Goal: Task Accomplishment & Management: Use online tool/utility

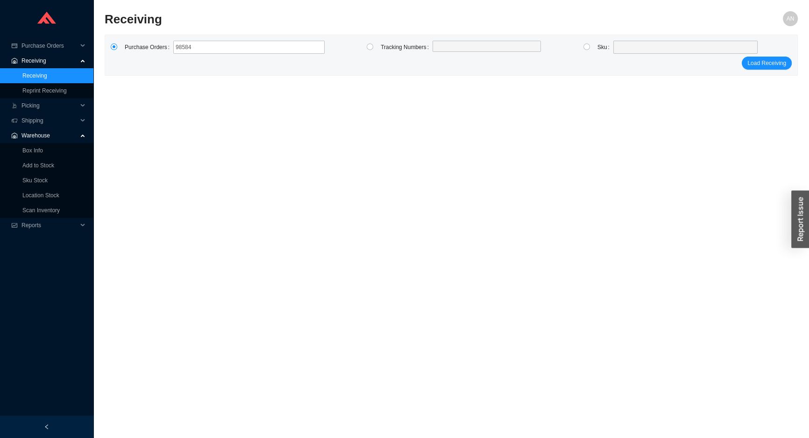
type input "985848"
type input "985849"
click button "Load Receiving" at bounding box center [767, 63] width 50 height 13
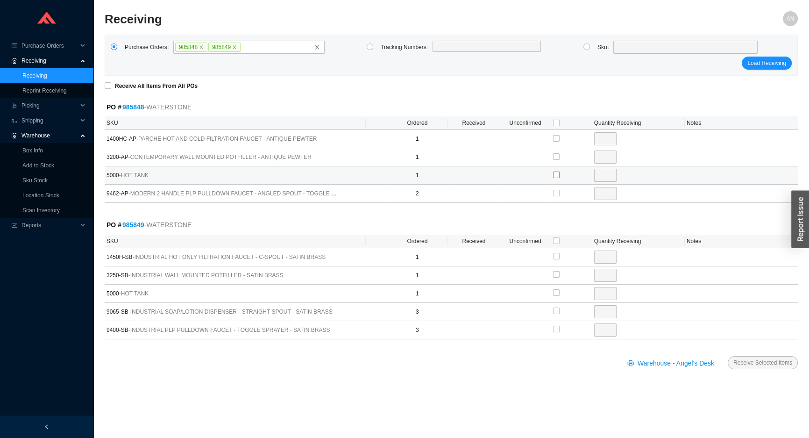
click at [555, 174] on input "checkbox" at bounding box center [556, 174] width 7 height 7
checkbox input "true"
type input "1"
click at [556, 293] on input "checkbox" at bounding box center [556, 292] width 7 height 7
checkbox input "true"
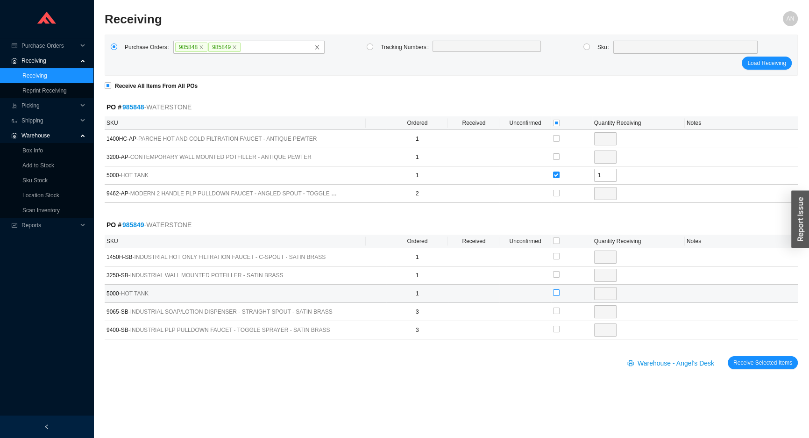
type input "1"
click at [754, 360] on span "Receive Selected Items" at bounding box center [762, 362] width 59 height 9
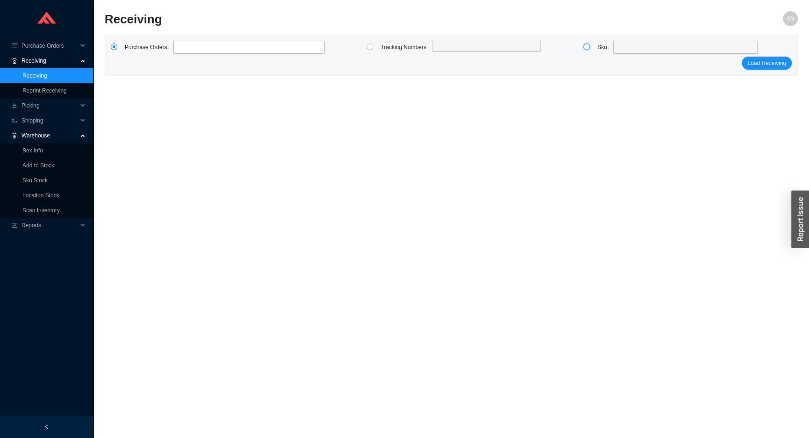
click at [587, 44] on input "radio" at bounding box center [586, 46] width 7 height 7
radio input "true"
click at [618, 51] on span at bounding box center [685, 47] width 137 height 12
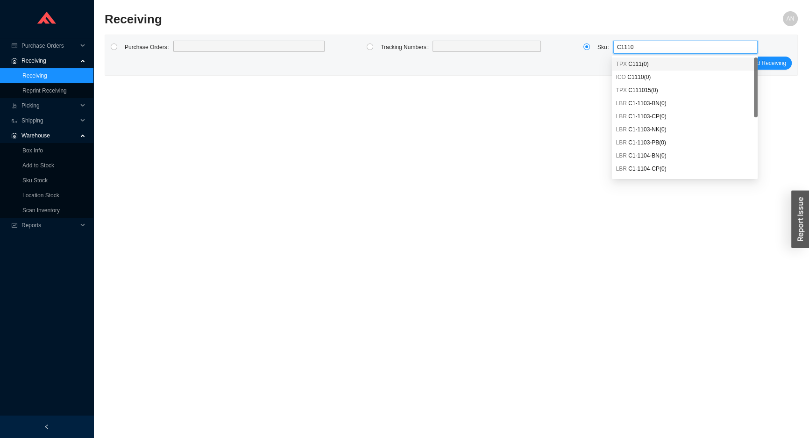
type input "C11108"
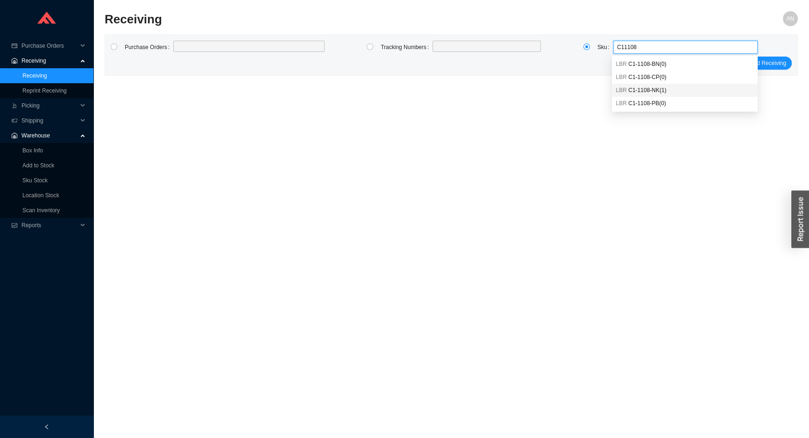
click at [639, 88] on span "C1-1108-NK ( 1 )" at bounding box center [647, 90] width 38 height 7
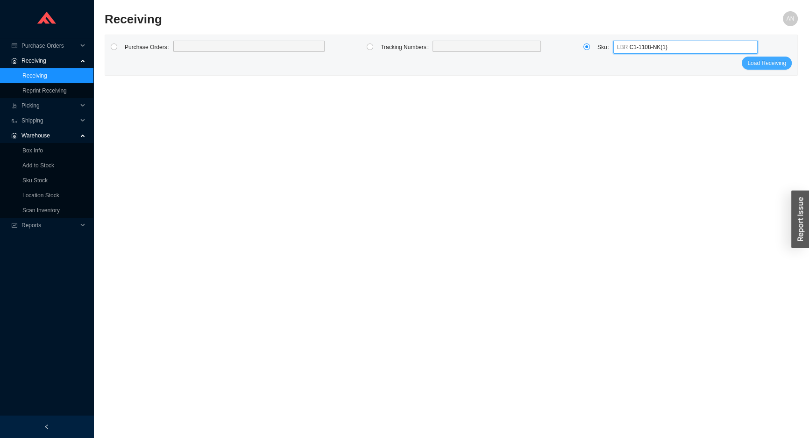
click at [762, 64] on span "Load Receiving" at bounding box center [766, 62] width 39 height 9
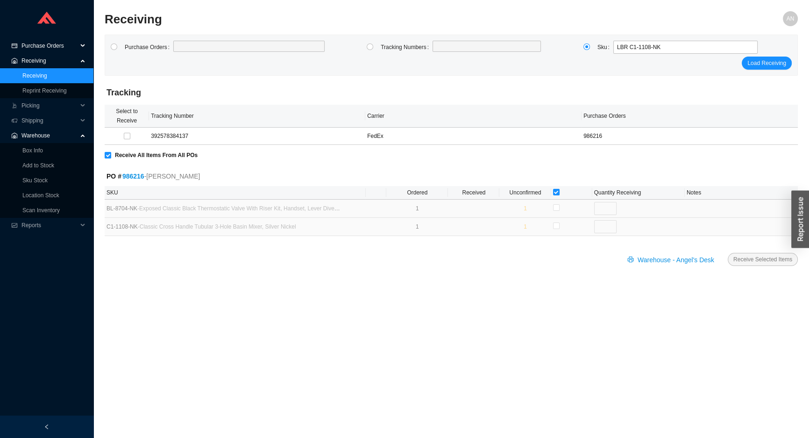
click at [58, 46] on span "Purchase Orders" at bounding box center [49, 45] width 56 height 15
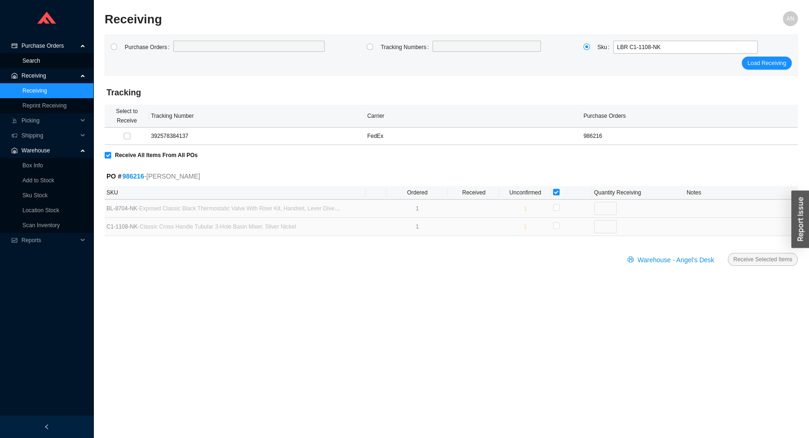
click at [40, 59] on link "Search" at bounding box center [31, 60] width 18 height 7
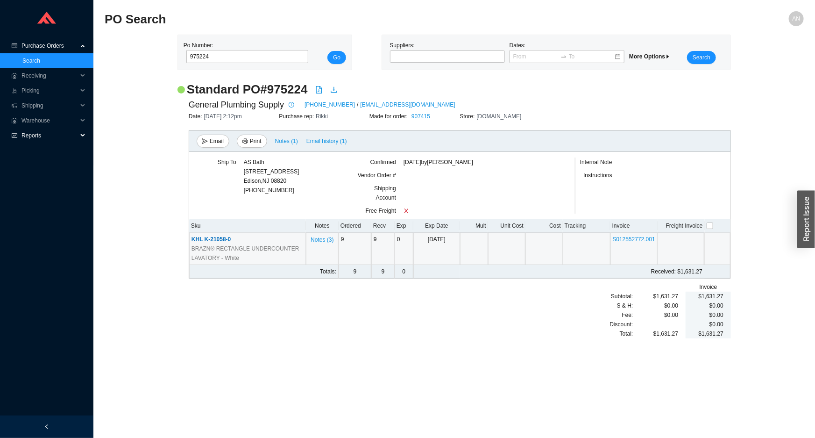
click at [31, 132] on span "Reports" at bounding box center [49, 135] width 56 height 15
click at [33, 118] on span "Warehouse" at bounding box center [49, 120] width 56 height 15
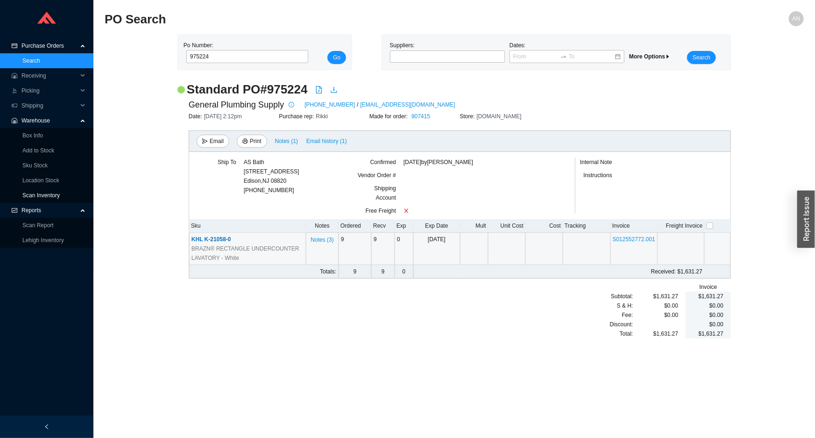
click at [41, 192] on link "Scan Inventory" at bounding box center [40, 195] width 37 height 7
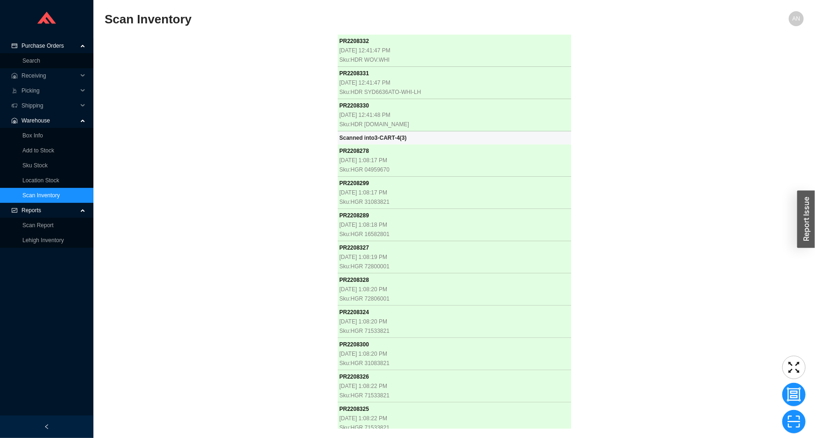
scroll to position [12707, 0]
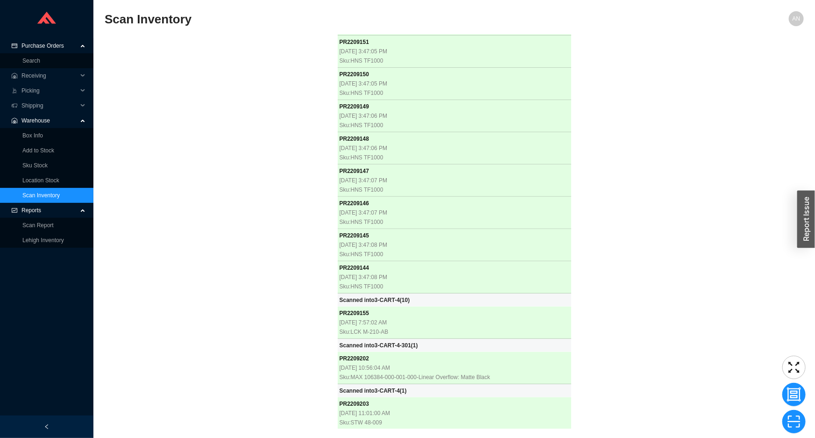
click at [183, 144] on div "PR 2208332 [DATE] 12:41:47 PM Sku: HDR WOV.WHI PR 2208331 [DATE] 12:41:47 PM Sk…" at bounding box center [454, 232] width 699 height 394
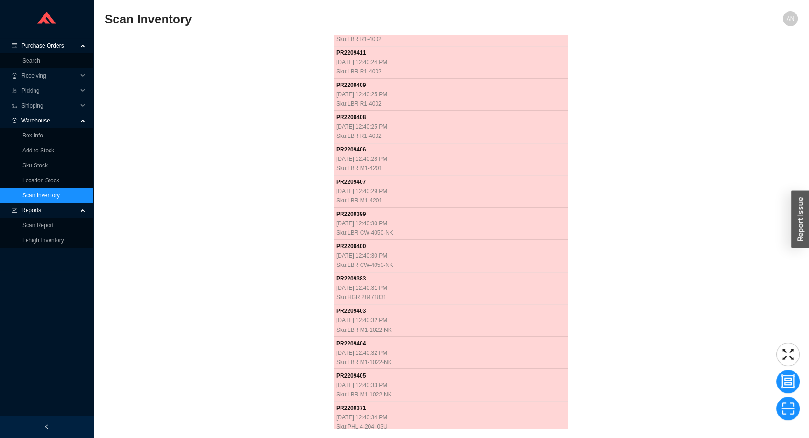
scroll to position [15302, 0]
click at [184, 72] on div "PR 2208332 [DATE] 12:41:47 PM Sku: HDR WOV.WHI PR 2208331 [DATE] 12:41:47 PM Sk…" at bounding box center [451, 232] width 693 height 394
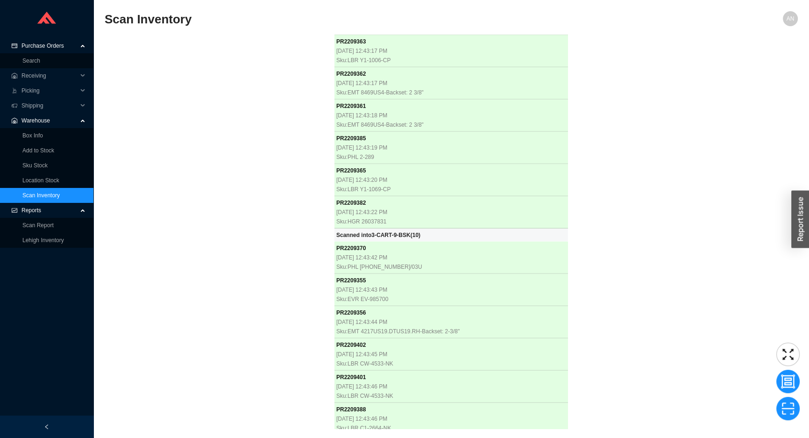
scroll to position [16261, 0]
drag, startPoint x: 273, startPoint y: 215, endPoint x: 260, endPoint y: 205, distance: 16.6
click at [273, 215] on div "PR 2208332 [DATE] 12:41:47 PM Sku: HDR WOV.WHI PR 2208331 [DATE] 12:41:47 PM Sk…" at bounding box center [451, 232] width 693 height 394
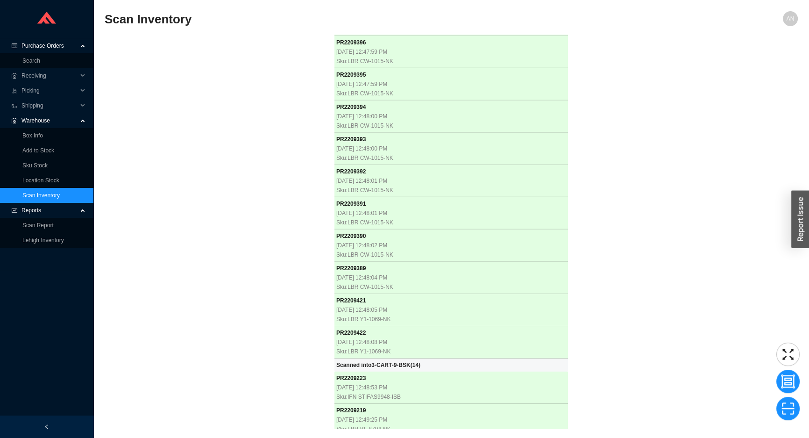
scroll to position [16971, 0]
drag, startPoint x: 257, startPoint y: 88, endPoint x: 276, endPoint y: 82, distance: 19.2
click at [274, 85] on div "PR 2208332 [DATE] 12:41:47 PM Sku: HDR WOV.WHI PR 2208331 [DATE] 12:41:47 PM Sk…" at bounding box center [451, 232] width 693 height 394
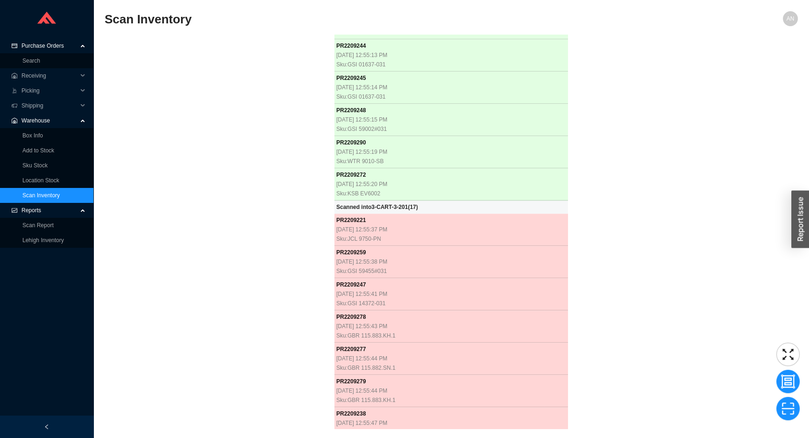
scroll to position [19000, 0]
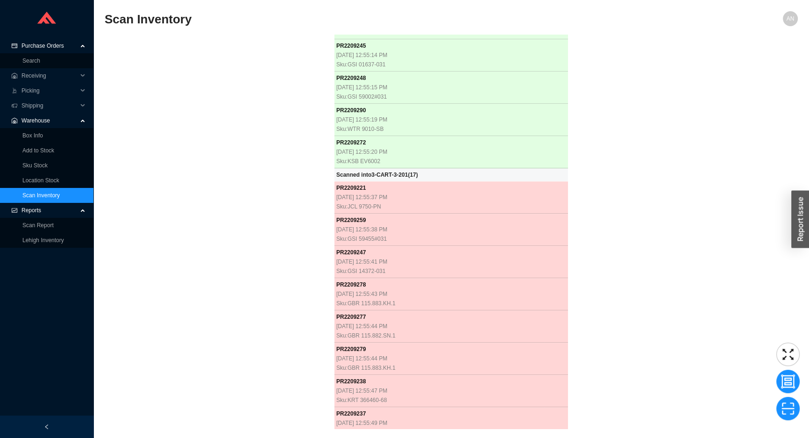
click at [151, 135] on div "PR 2208332 [DATE] 12:41:47 PM Sku: HDR WOV.WHI PR 2208331 [DATE] 12:41:47 PM Sk…" at bounding box center [451, 232] width 693 height 394
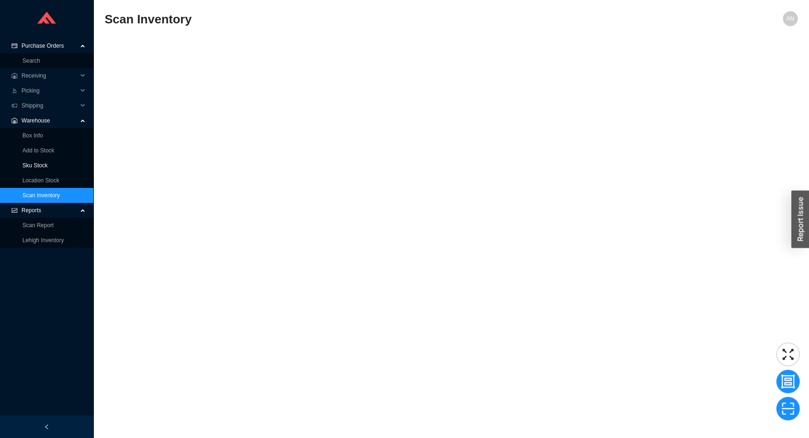
scroll to position [19992, 0]
click at [215, 192] on div "PR 2208332 [DATE] 12:41:47 PM Sku: HDR WOV.WHI PR 2208331 [DATE] 12:41:47 PM Sk…" at bounding box center [451, 232] width 693 height 394
click at [165, 119] on div "PR 2208332 [DATE] 12:41:47 PM Sku: HDR WOV.WHI PR 2208331 [DATE] 12:41:47 PM Sk…" at bounding box center [451, 232] width 693 height 394
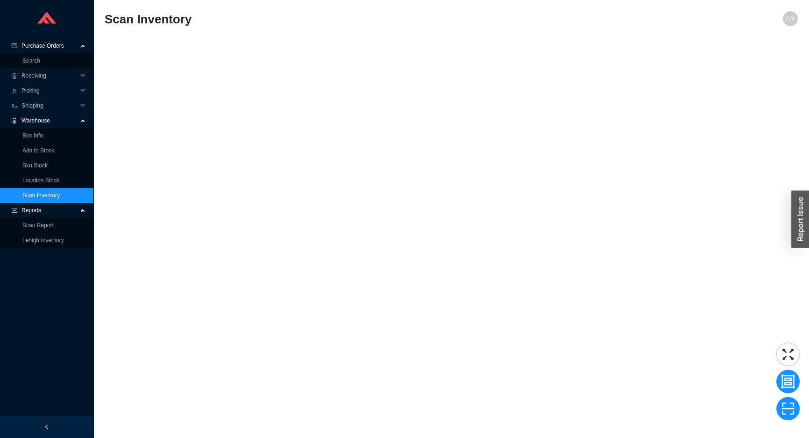
click at [534, 29] on div "Scan Inventory" at bounding box center [365, 22] width 520 height 22
drag, startPoint x: 187, startPoint y: 145, endPoint x: 189, endPoint y: 135, distance: 10.0
click at [187, 143] on div "PR 2208332 [DATE] 12:41:47 PM Sku: HDR WOV.WHI PR 2208331 [DATE] 12:41:47 PM Sk…" at bounding box center [451, 232] width 693 height 394
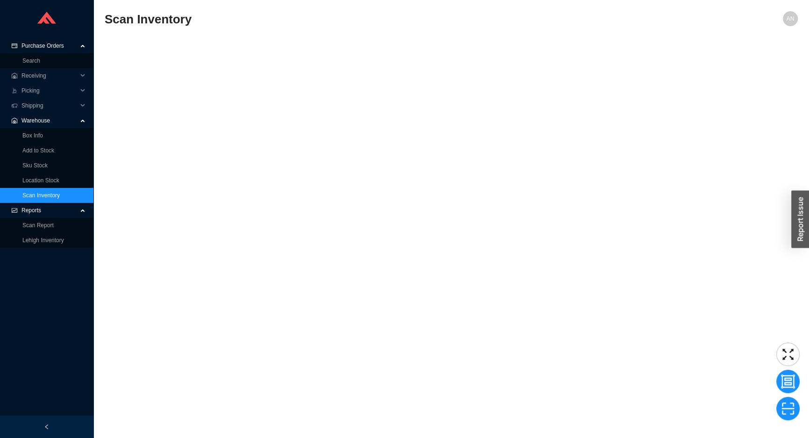
click at [177, 160] on div "PR 2208332 [DATE] 12:41:47 PM Sku: HDR WOV.WHI PR 2208331 [DATE] 12:41:47 PM Sk…" at bounding box center [451, 232] width 693 height 394
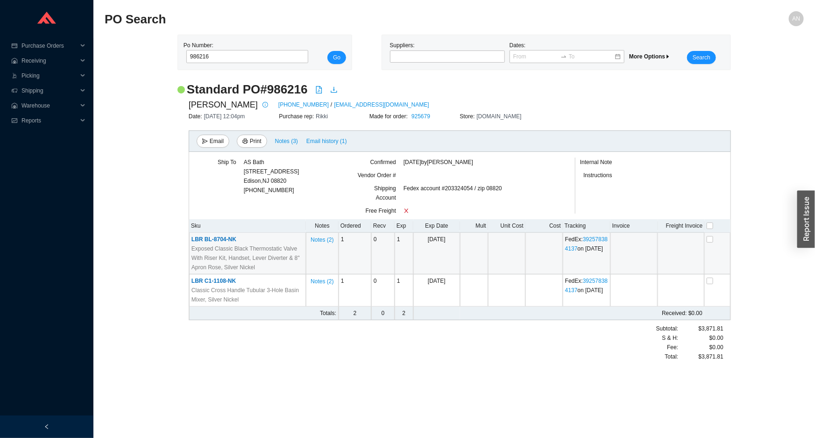
click at [219, 239] on span "LBR BL-8704-NK" at bounding box center [214, 239] width 45 height 7
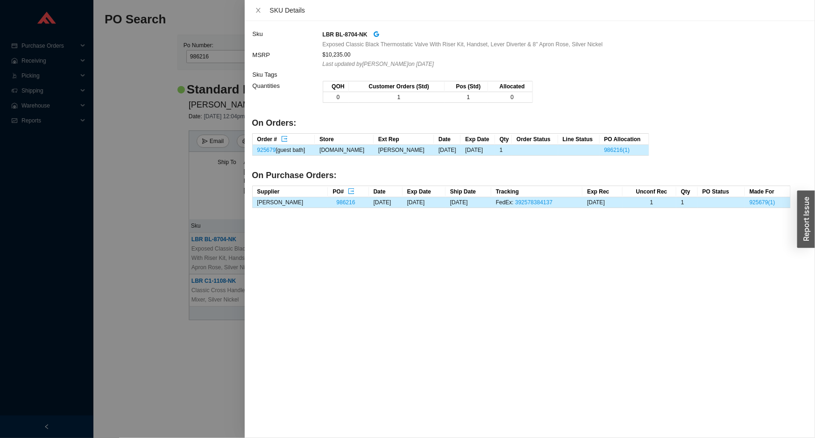
click at [37, 18] on div at bounding box center [407, 219] width 815 height 438
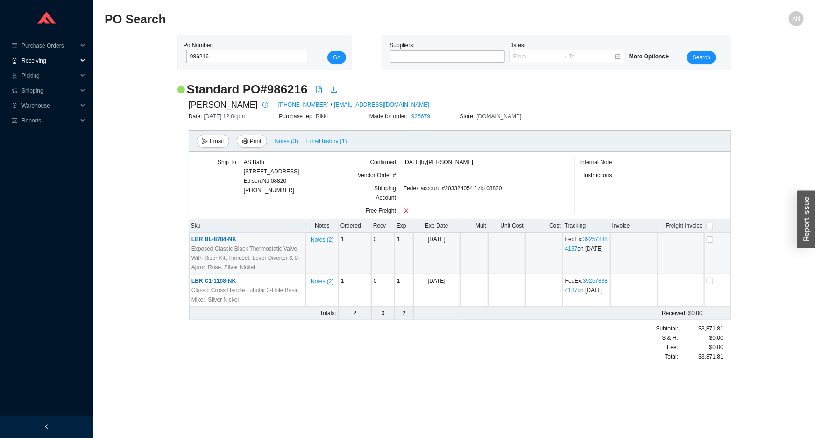
click at [36, 61] on span "Receiving" at bounding box center [49, 60] width 56 height 15
click at [41, 72] on link "Receiving" at bounding box center [34, 75] width 25 height 7
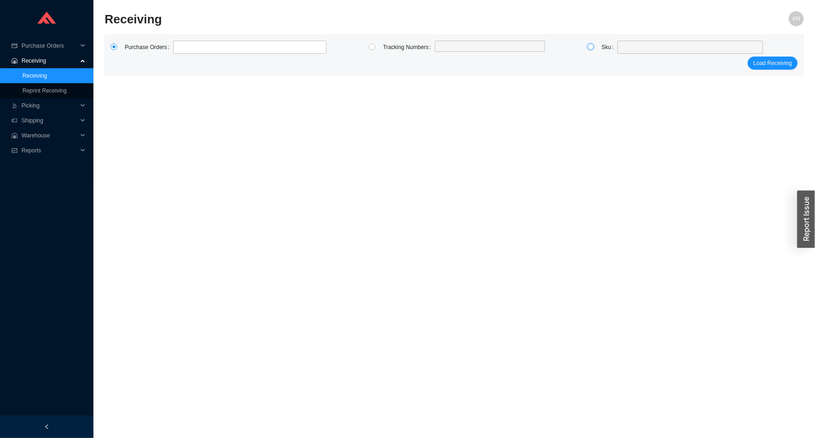
click at [589, 48] on input "radio" at bounding box center [591, 46] width 7 height 7
radio input "true"
click at [621, 46] on span at bounding box center [690, 47] width 138 height 12
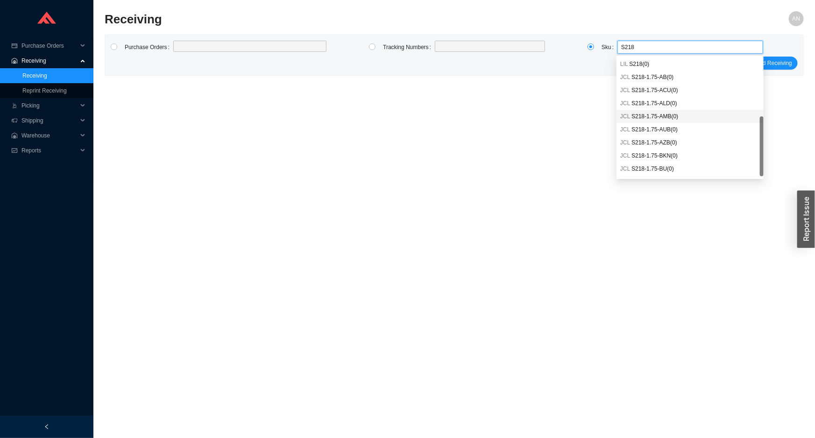
scroll to position [11, 0]
type input "S218PN"
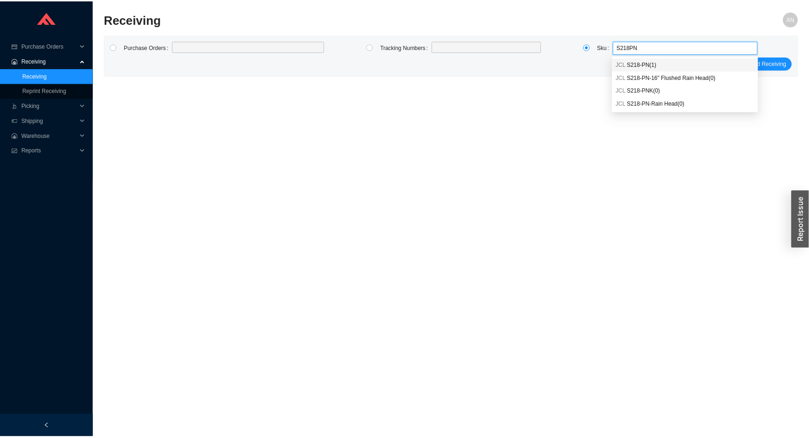
scroll to position [0, 0]
click at [649, 64] on span "S218-PN ( 1 )" at bounding box center [646, 64] width 29 height 7
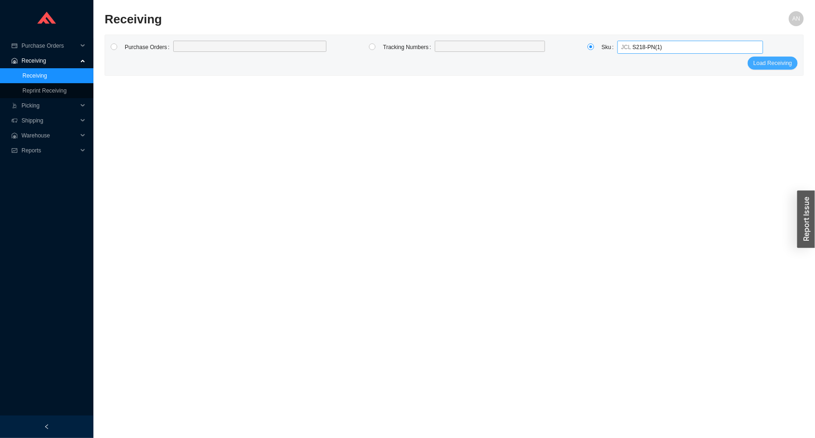
click at [786, 66] on span "Load Receiving" at bounding box center [773, 62] width 39 height 9
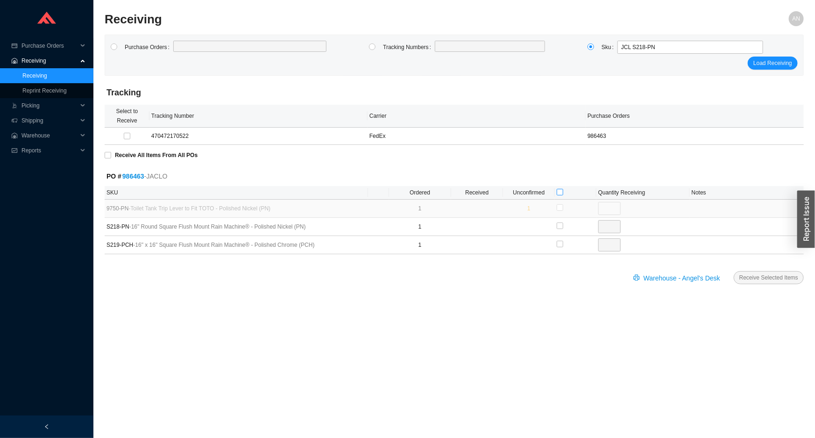
click at [560, 191] on input "checkbox" at bounding box center [560, 192] width 7 height 7
checkbox input "true"
type input "1"
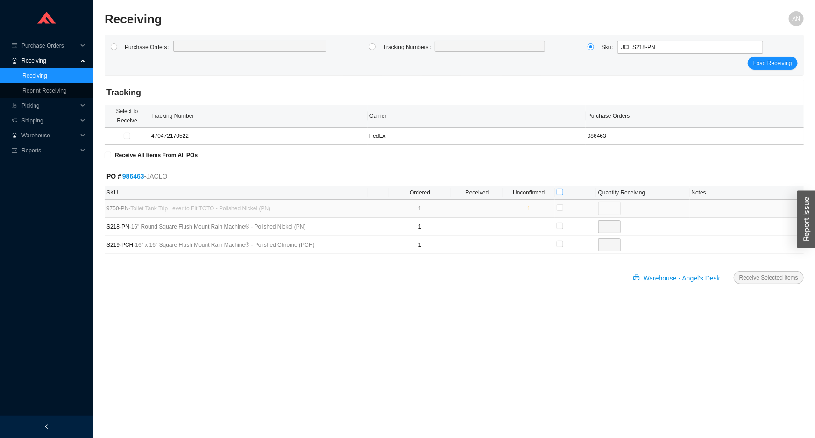
checkbox input "true"
type input "1"
click at [759, 273] on span "Receive Selected Items" at bounding box center [768, 277] width 59 height 9
radio input "true"
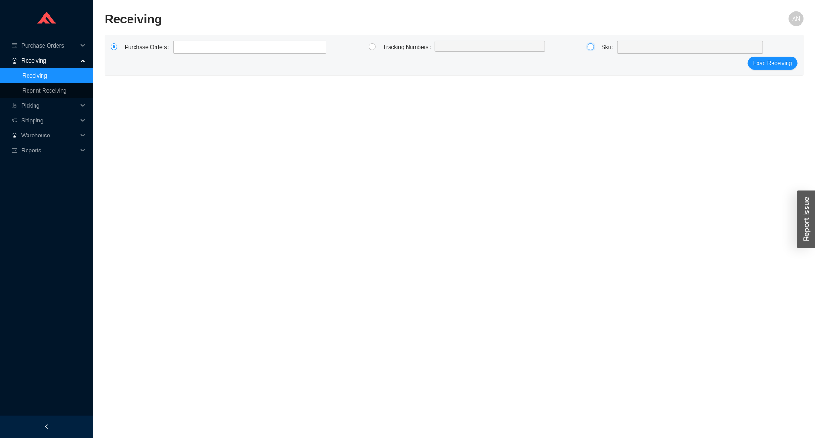
click at [593, 49] on input "radio" at bounding box center [591, 46] width 7 height 7
radio input "true"
click at [624, 47] on span at bounding box center [690, 47] width 138 height 12
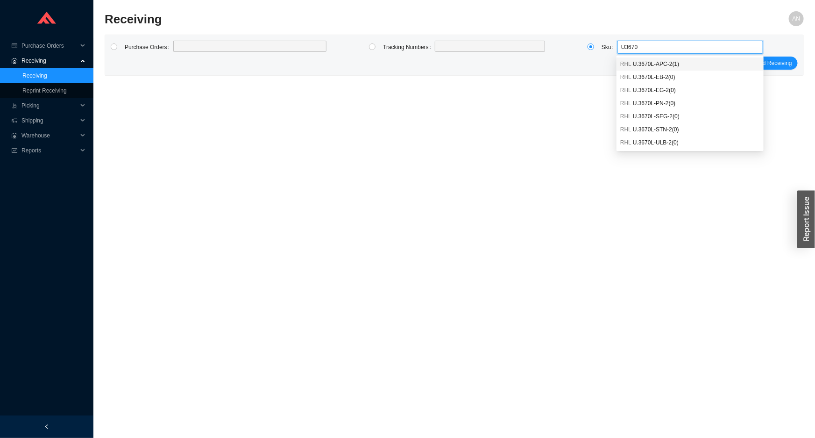
type input "U3670L"
click at [637, 63] on span "U.3670L-APC-2 ( 1 )" at bounding box center [656, 64] width 46 height 7
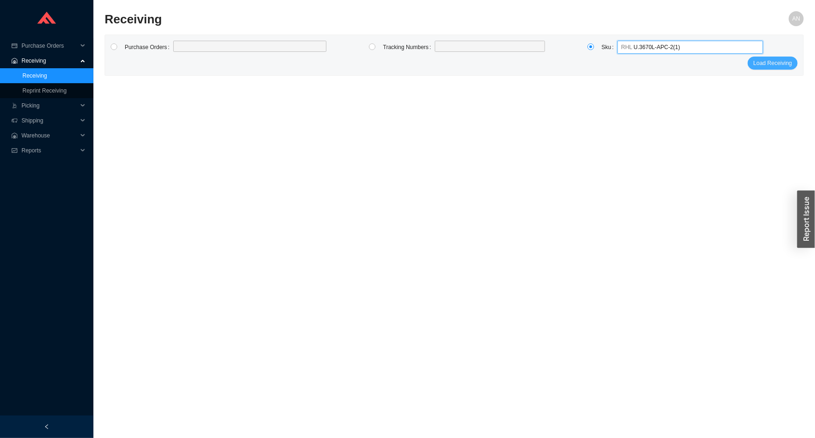
click at [771, 63] on span "Load Receiving" at bounding box center [773, 62] width 39 height 9
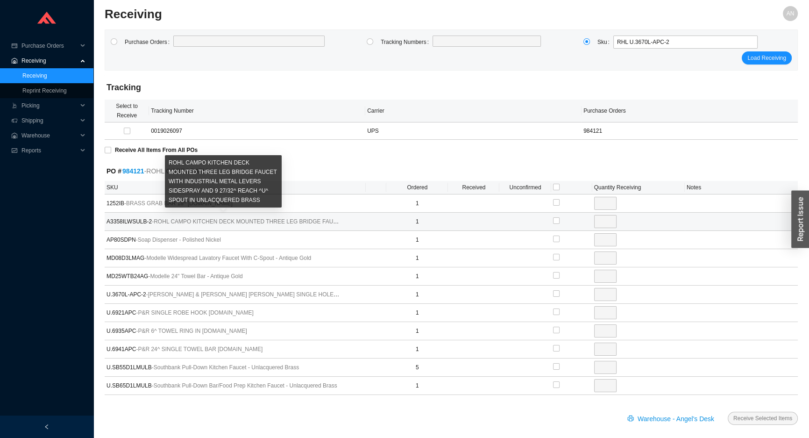
scroll to position [11, 0]
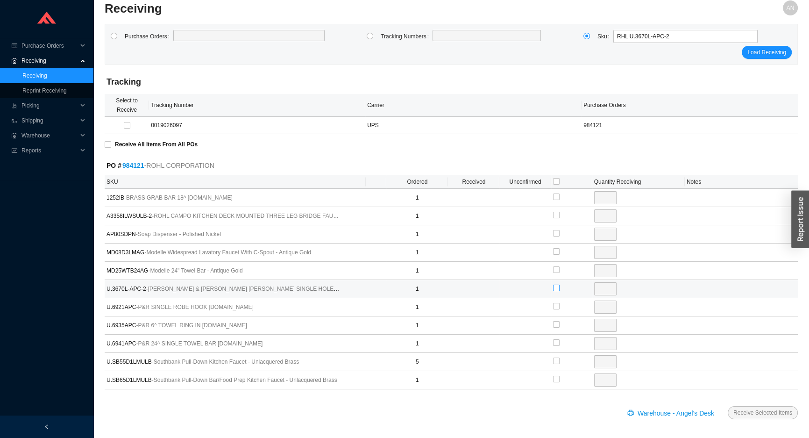
click at [555, 287] on input "checkbox" at bounding box center [556, 287] width 7 height 7
checkbox input "true"
type input "1"
click at [728, 406] on button "Receive Selected Items" at bounding box center [763, 412] width 70 height 13
radio input "true"
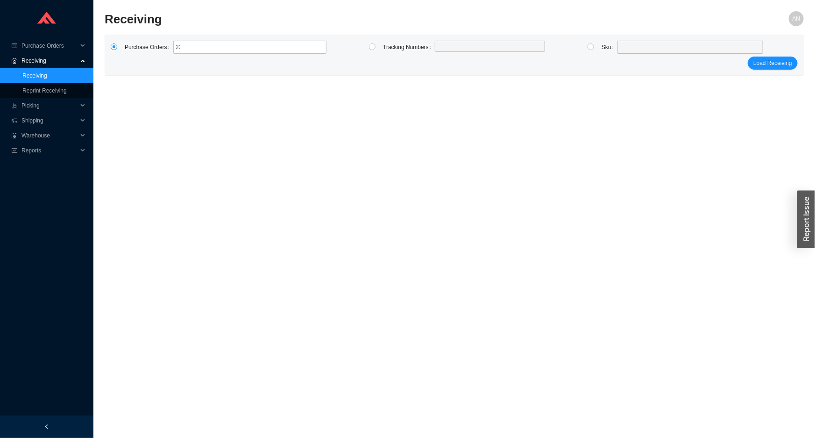
type input "2209427"
click at [210, 45] on icon "close" at bounding box center [212, 47] width 5 height 5
click at [219, 45] on input "PR2209427" at bounding box center [222, 47] width 7 height 10
click at [589, 46] on input "radio" at bounding box center [591, 46] width 7 height 7
radio input "true"
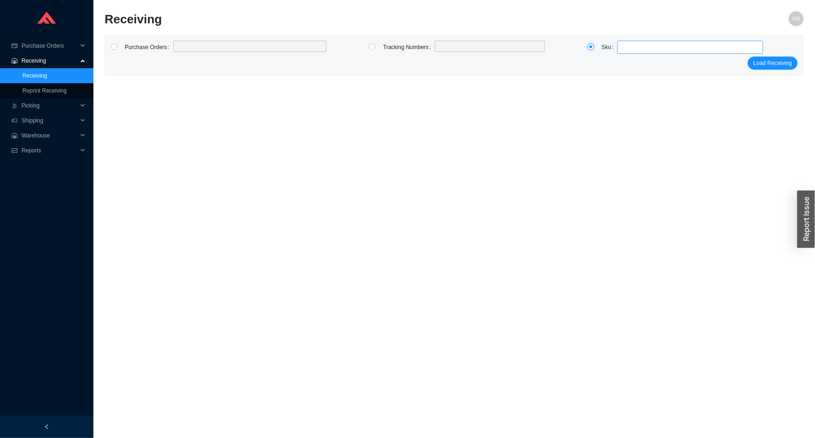
click at [622, 50] on span at bounding box center [690, 47] width 138 height 12
click at [632, 47] on input "U3421X" at bounding box center [690, 47] width 138 height 12
type input "U3241X"
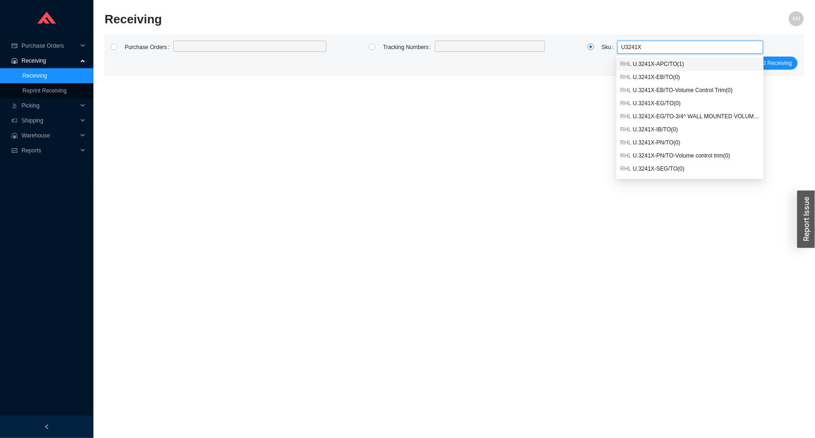
click at [668, 66] on span "U.3241X-APC/TO ( 1 )" at bounding box center [658, 64] width 51 height 7
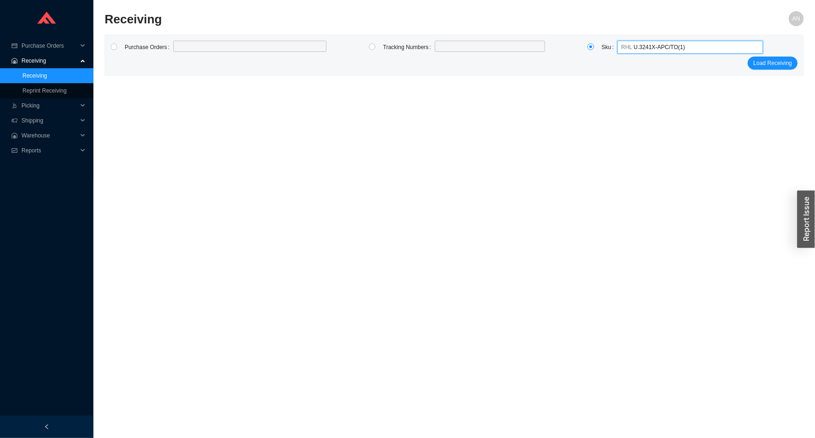
click at [683, 47] on span "RHL U.3241X-APC/TO ( 1 )" at bounding box center [690, 47] width 138 height 12
click at [654, 47] on span "U.3241X-APC/TO ( 1 )" at bounding box center [659, 47] width 51 height 7
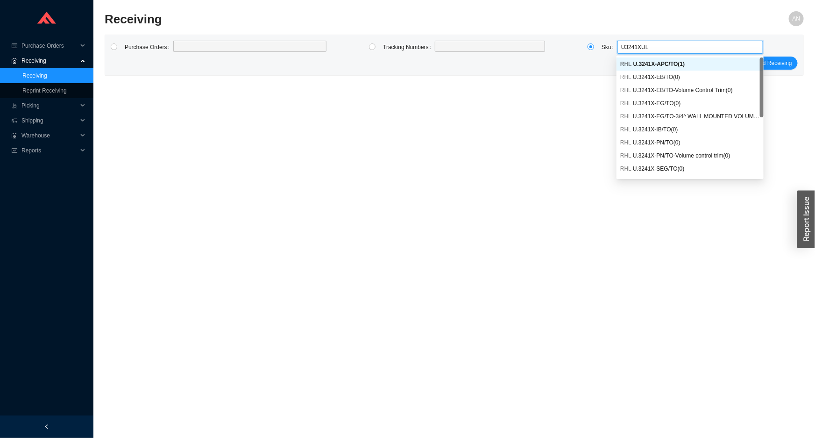
type input "U3241XULB"
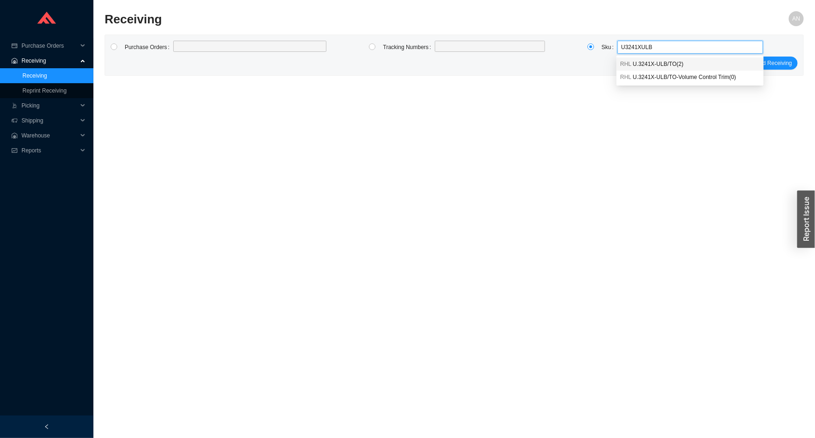
click at [655, 62] on span "U.3241X-ULB/TO ( 2 )" at bounding box center [658, 64] width 51 height 7
click at [765, 61] on span "Load Receiving" at bounding box center [773, 62] width 39 height 9
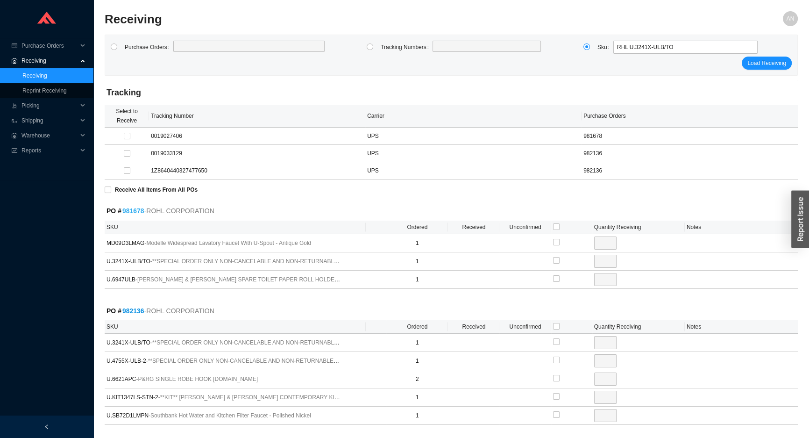
click at [136, 213] on link "981678" at bounding box center [133, 210] width 22 height 7
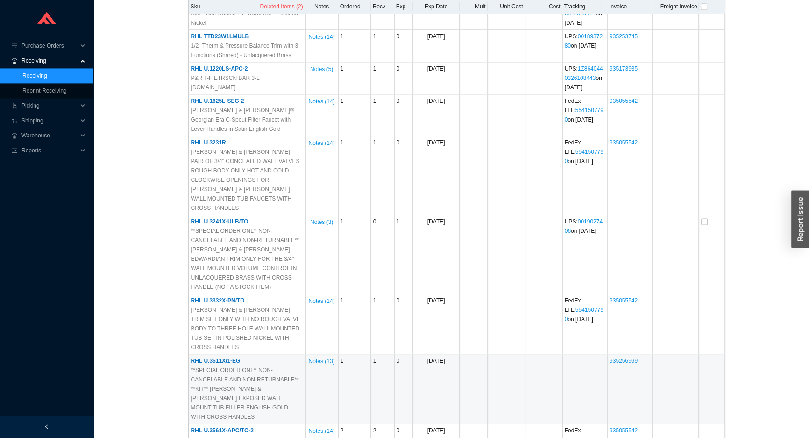
scroll to position [1699, 0]
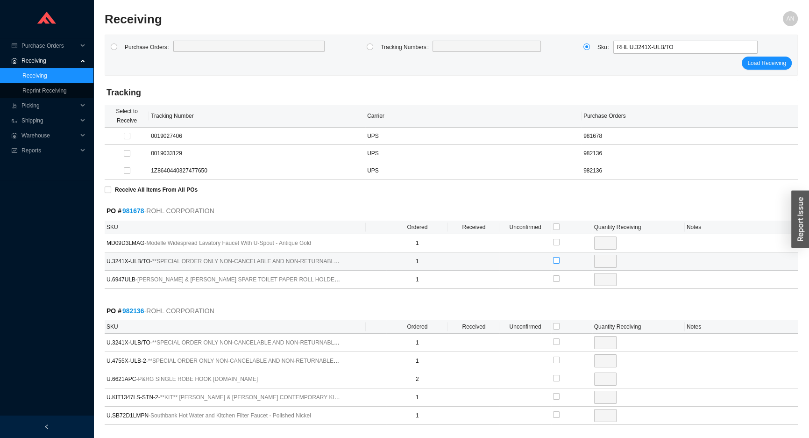
click at [554, 259] on input "checkbox" at bounding box center [556, 260] width 7 height 7
checkbox input "true"
type input "1"
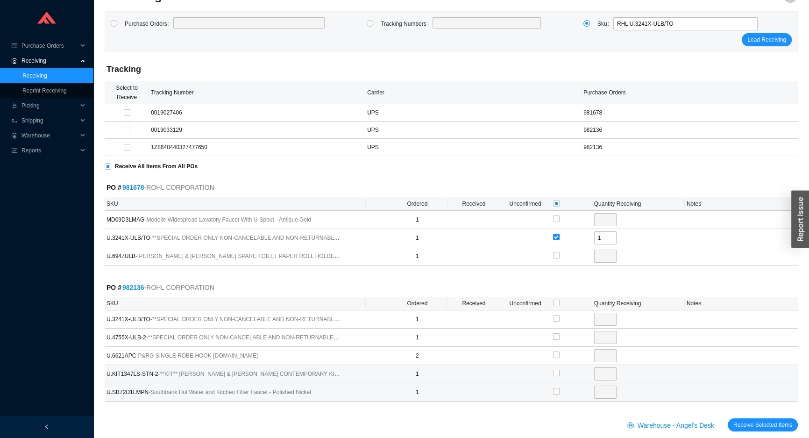
scroll to position [36, 0]
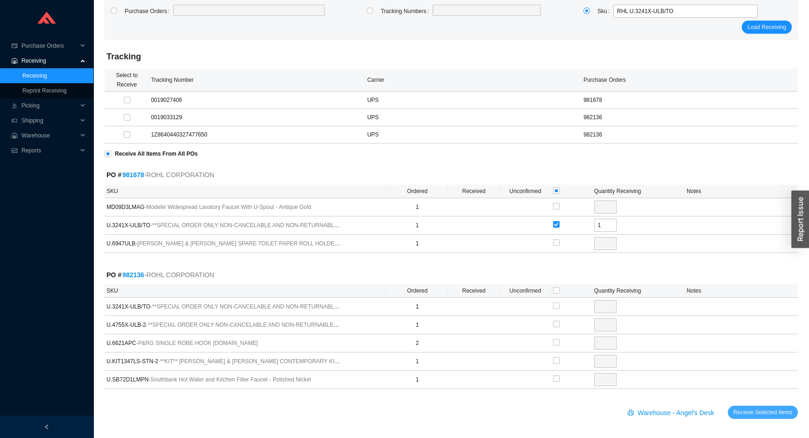
click at [758, 414] on span "Receive Selected Items" at bounding box center [762, 411] width 59 height 9
radio input "true"
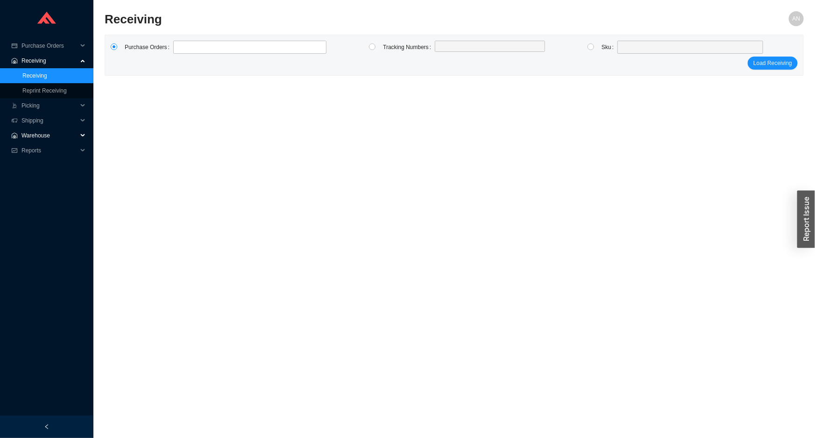
click at [42, 132] on span "Warehouse" at bounding box center [49, 135] width 56 height 15
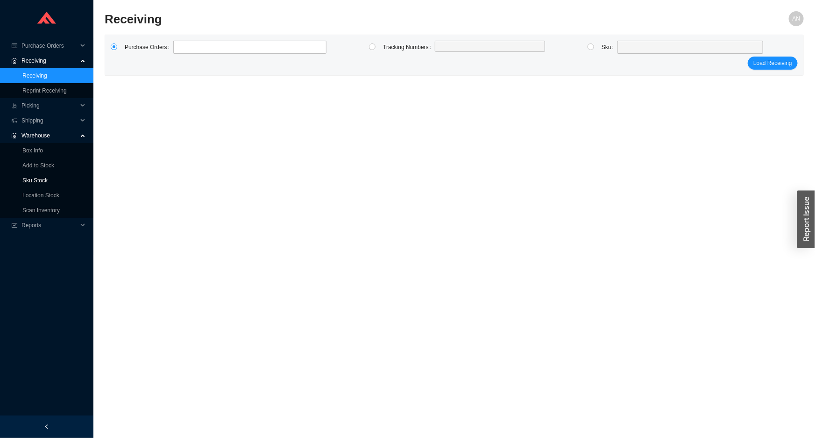
click at [42, 181] on link "Sku Stock" at bounding box center [34, 180] width 25 height 7
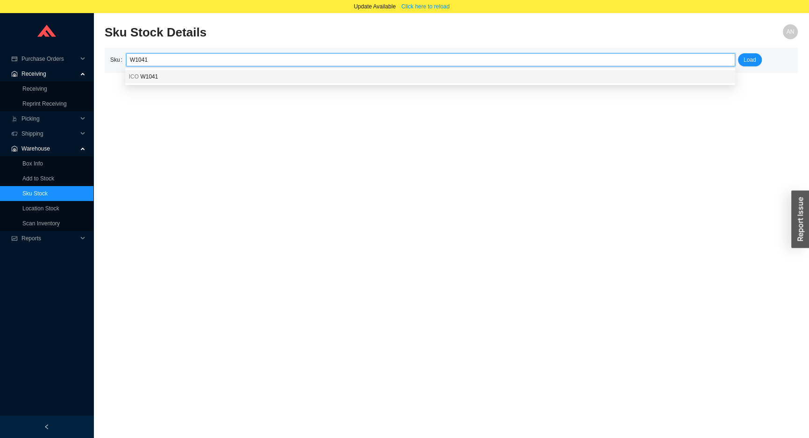
click at [149, 77] on span "W1041" at bounding box center [149, 76] width 18 height 7
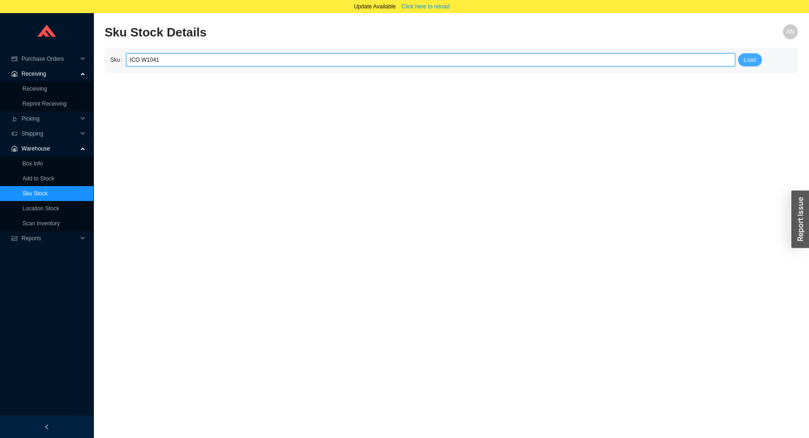
type input "ICO W1041"
click at [751, 59] on span "Load" at bounding box center [750, 59] width 13 height 9
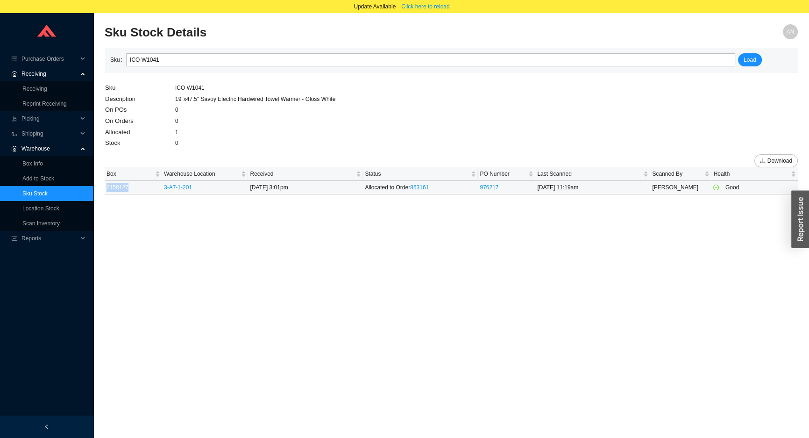
drag, startPoint x: 129, startPoint y: 187, endPoint x: 104, endPoint y: 187, distance: 25.2
click at [105, 187] on td "2158127" at bounding box center [133, 188] width 57 height 14
copy link "2158127"
click at [40, 160] on link "Box Info" at bounding box center [32, 163] width 21 height 7
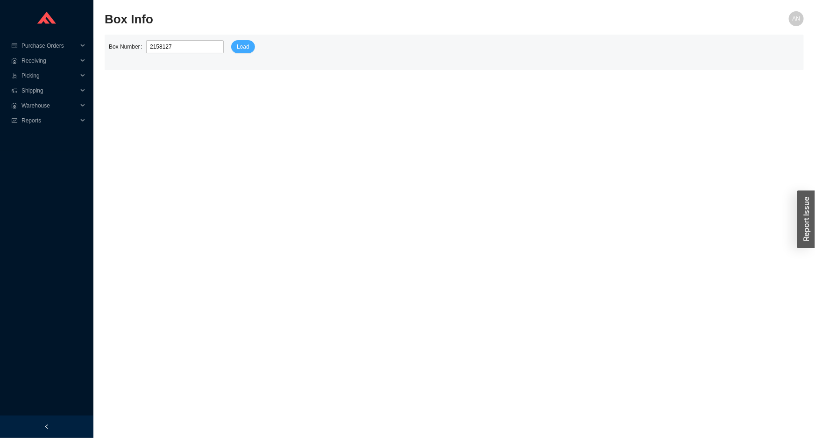
type input "2158127"
click at [241, 49] on span "Load" at bounding box center [243, 46] width 13 height 9
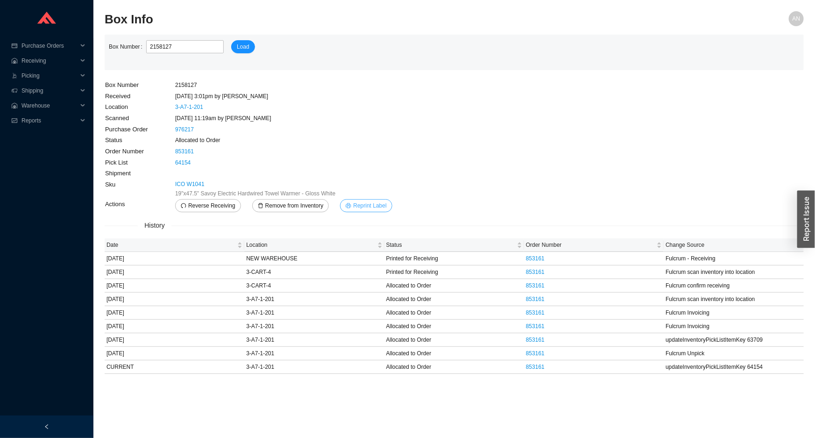
click at [369, 204] on span "Reprint Label" at bounding box center [369, 205] width 33 height 9
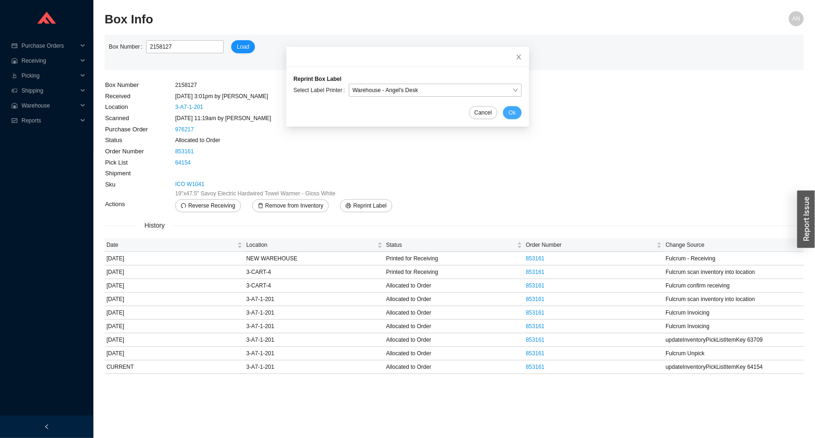
click at [509, 112] on span "Ok" at bounding box center [512, 112] width 7 height 9
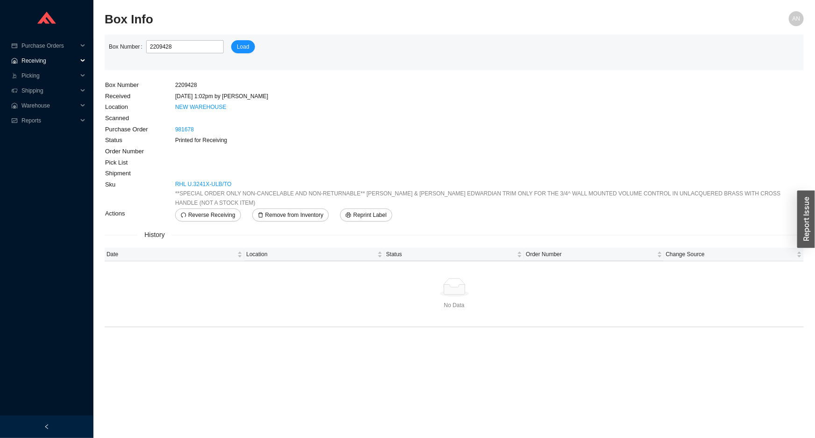
click at [50, 62] on span "Receiving" at bounding box center [49, 60] width 56 height 15
click at [47, 78] on link "Receiving" at bounding box center [34, 75] width 25 height 7
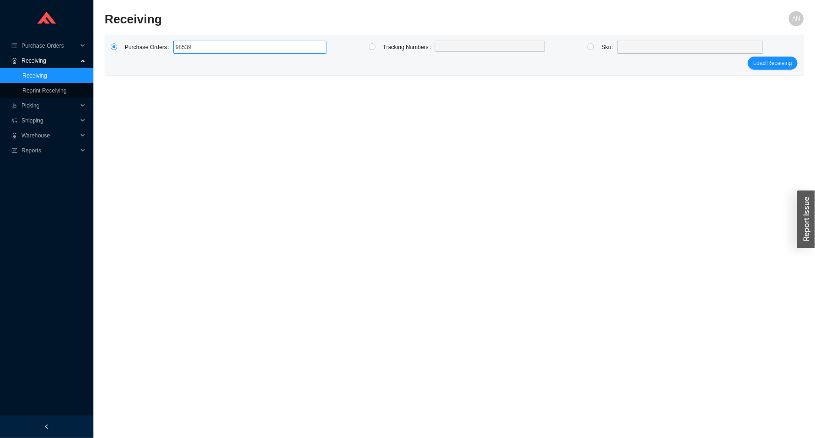
type input "985393"
click button "Load Receiving" at bounding box center [773, 63] width 50 height 13
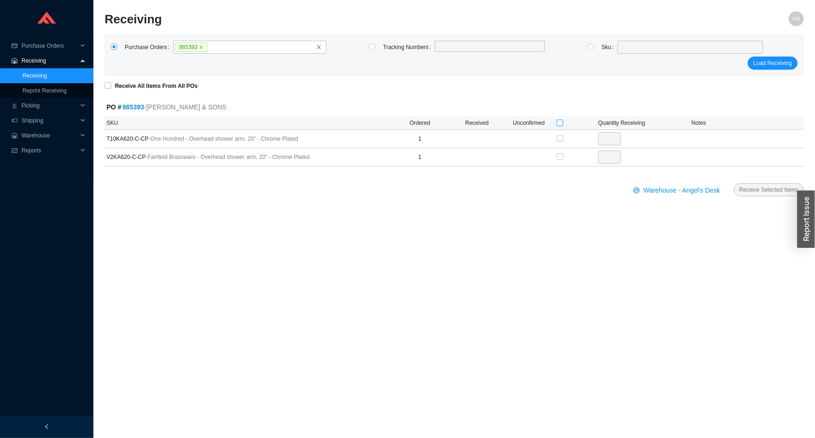
click at [560, 121] on input "checkbox" at bounding box center [560, 123] width 7 height 7
checkbox input "true"
type input "1"
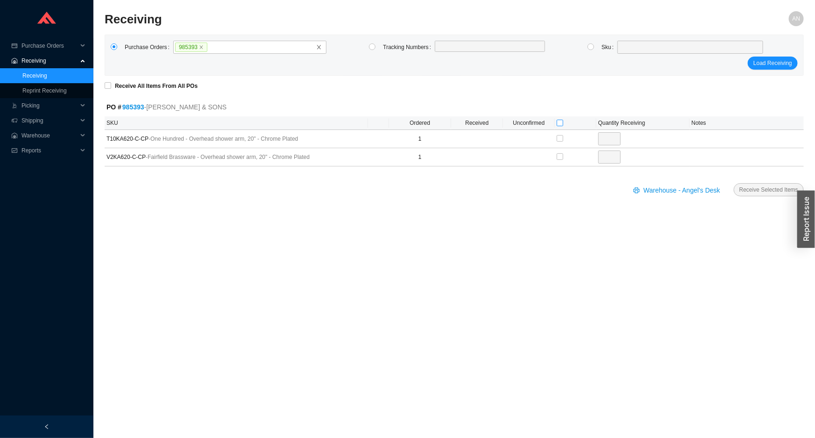
checkbox input "true"
type input "1"
click at [753, 188] on span "Receive Selected Items" at bounding box center [768, 189] width 59 height 9
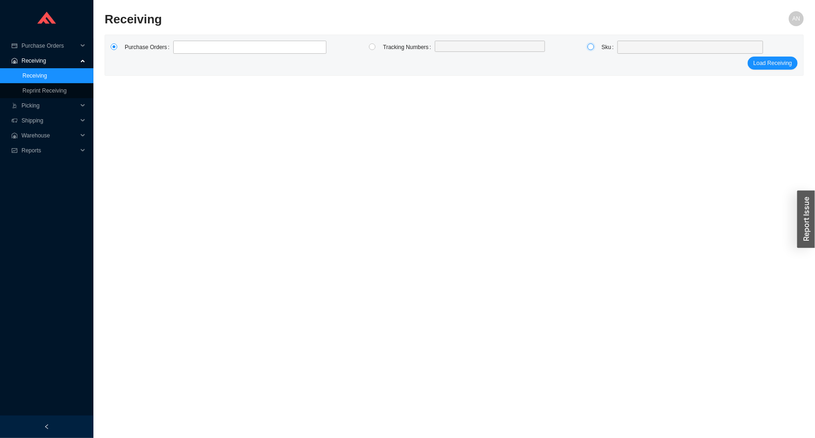
drag, startPoint x: 589, startPoint y: 47, endPoint x: 597, endPoint y: 46, distance: 7.5
click at [590, 47] on input "radio" at bounding box center [591, 46] width 7 height 7
radio input "true"
click at [618, 47] on div at bounding box center [691, 47] width 146 height 13
click at [619, 46] on div at bounding box center [691, 47] width 146 height 13
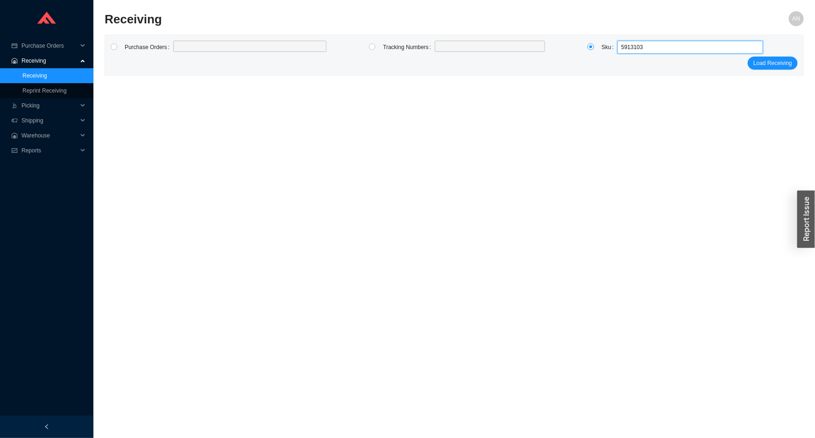
type input "59131031"
click at [655, 61] on span "59131#031 ( 1 )" at bounding box center [649, 64] width 35 height 7
click at [763, 64] on span "Load Receiving" at bounding box center [773, 62] width 39 height 9
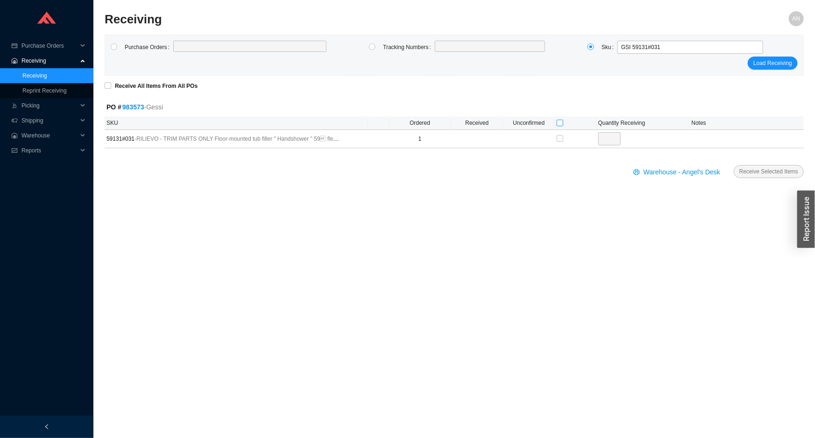
click at [560, 121] on input "checkbox" at bounding box center [560, 123] width 7 height 7
checkbox input "true"
type input "1"
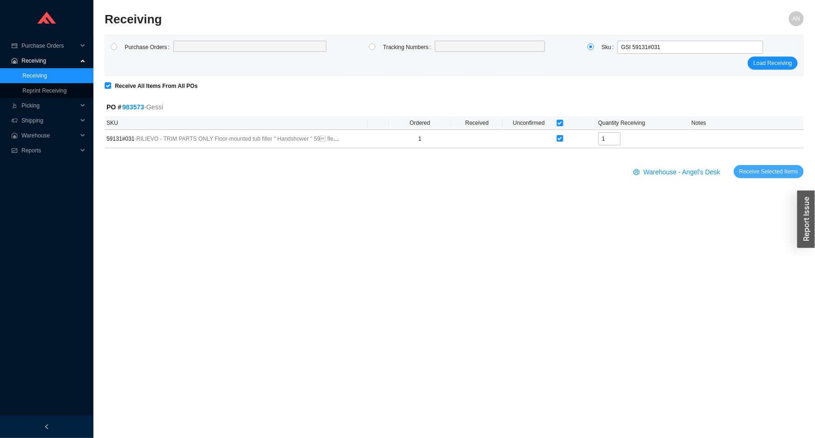
click at [749, 173] on span "Receive Selected Items" at bounding box center [768, 171] width 59 height 9
radio input "true"
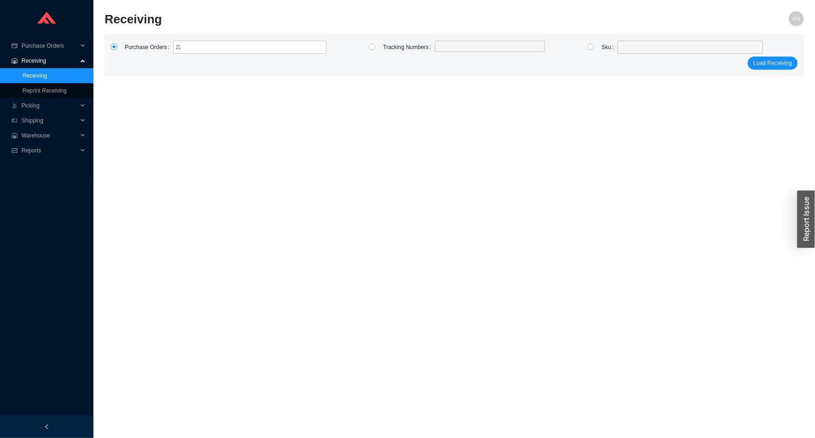
type input "2209431"
click at [202, 50] on span "2209431" at bounding box center [193, 47] width 36 height 9
click at [211, 50] on input "2209431" at bounding box center [214, 47] width 7 height 10
click at [202, 49] on icon "close" at bounding box center [204, 47] width 5 height 5
click at [211, 49] on input "2209431" at bounding box center [214, 47] width 7 height 10
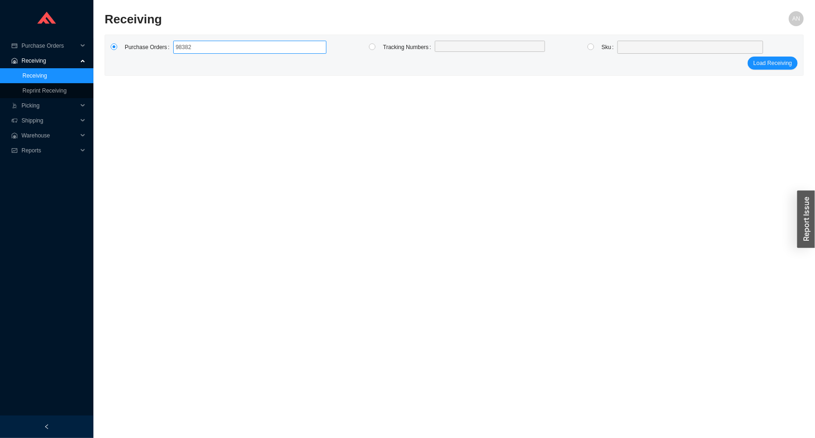
type input "983827"
click button "Load Receiving" at bounding box center [773, 63] width 50 height 13
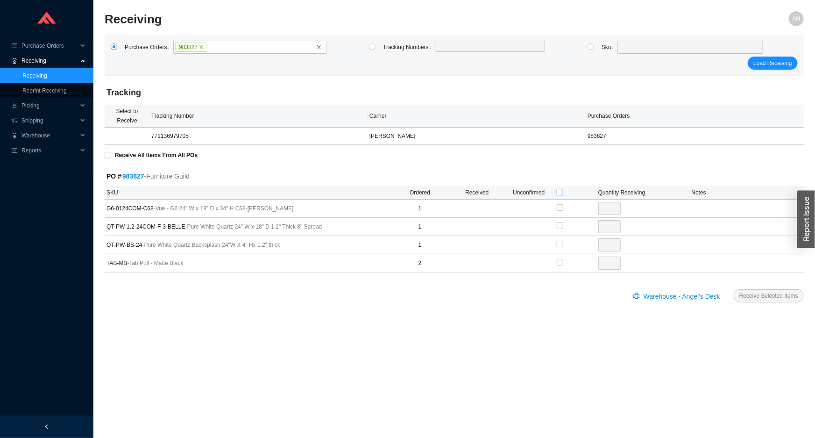
click at [561, 192] on input "checkbox" at bounding box center [560, 192] width 7 height 7
checkbox input "true"
type input "1"
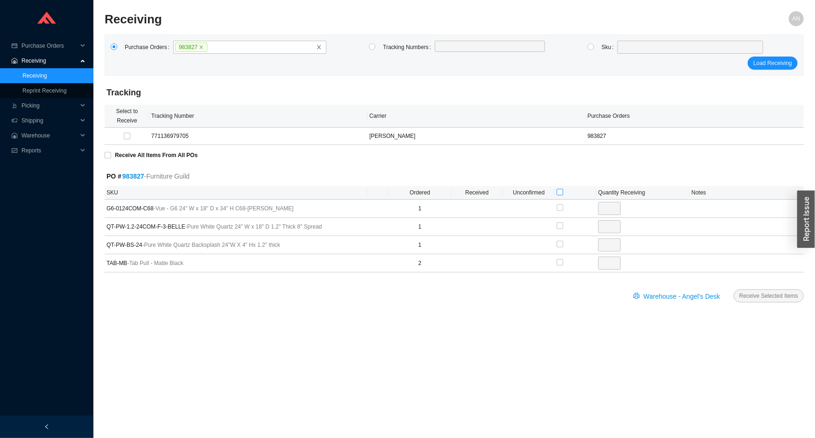
checkbox input "true"
type input "1"
checkbox input "true"
type input "1"
checkbox input "true"
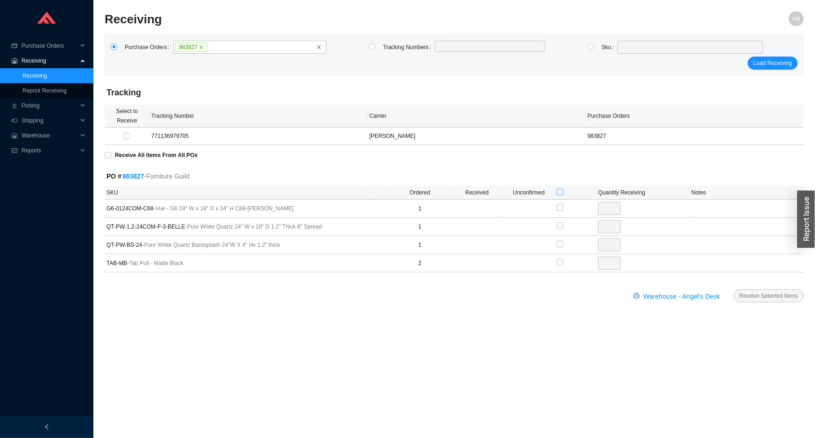
type input "2"
click at [761, 294] on span "Receive Selected Items" at bounding box center [768, 295] width 59 height 9
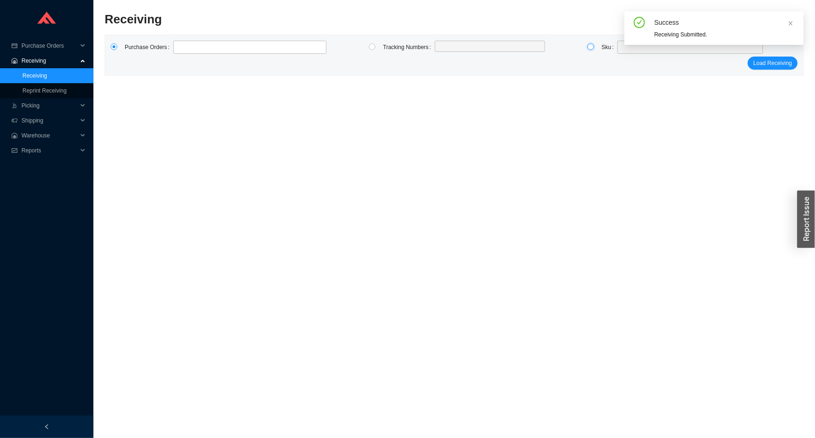
click at [590, 47] on input "radio" at bounding box center [591, 46] width 7 height 7
radio input "true"
click at [618, 47] on div at bounding box center [691, 47] width 146 height 13
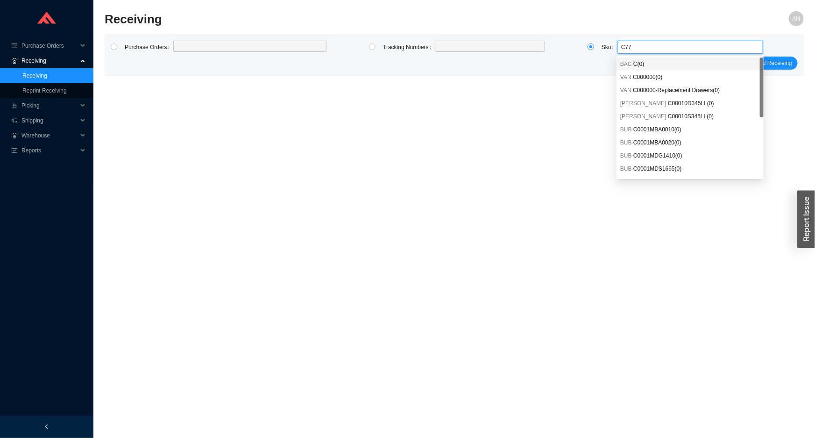
type input "C776"
click at [659, 158] on span "C776CEFGT40#01 ( 6 )" at bounding box center [660, 155] width 55 height 7
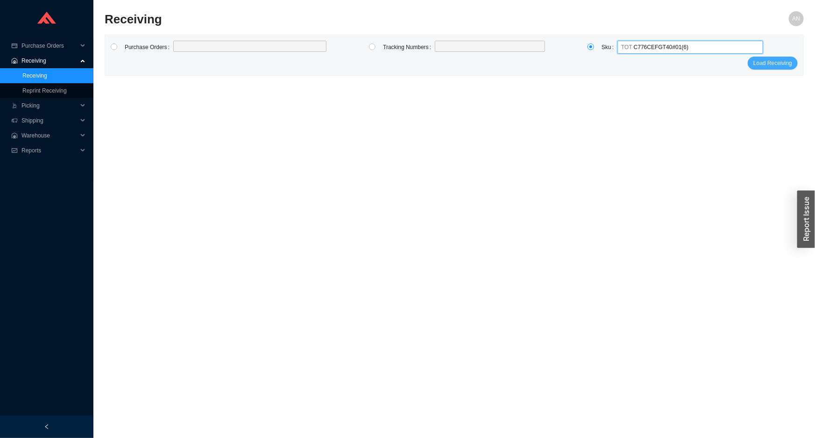
click at [761, 65] on span "Load Receiving" at bounding box center [773, 62] width 39 height 9
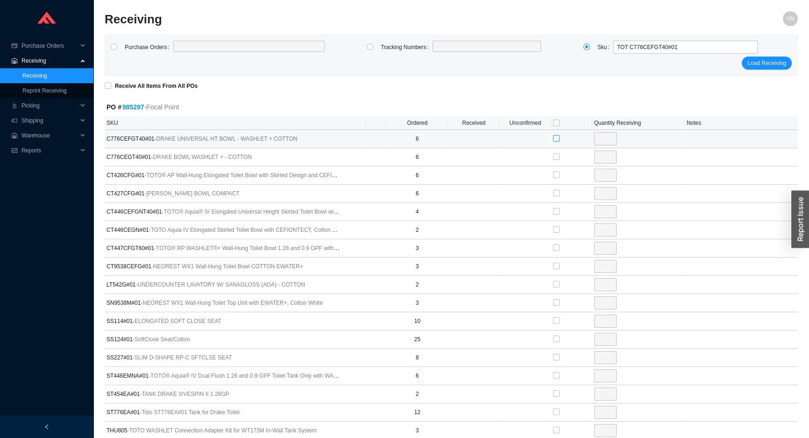
click at [556, 139] on input "checkbox" at bounding box center [556, 138] width 7 height 7
checkbox input "true"
type input "6"
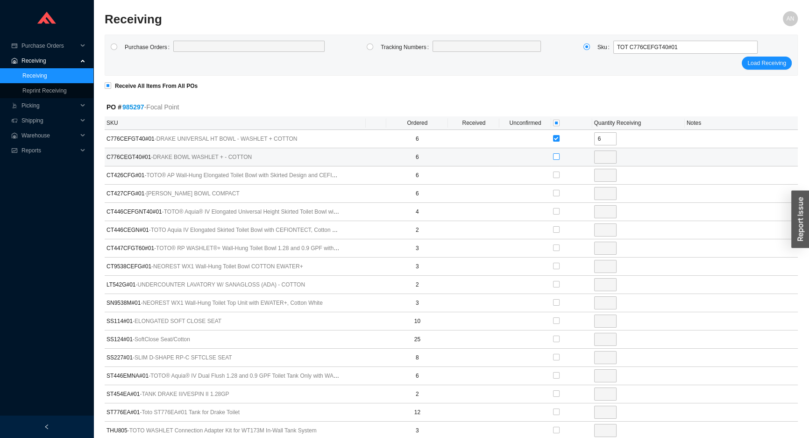
click at [554, 156] on input "checkbox" at bounding box center [556, 156] width 7 height 7
checkbox input "true"
type input "6"
click at [557, 176] on input "checkbox" at bounding box center [556, 174] width 7 height 7
checkbox input "true"
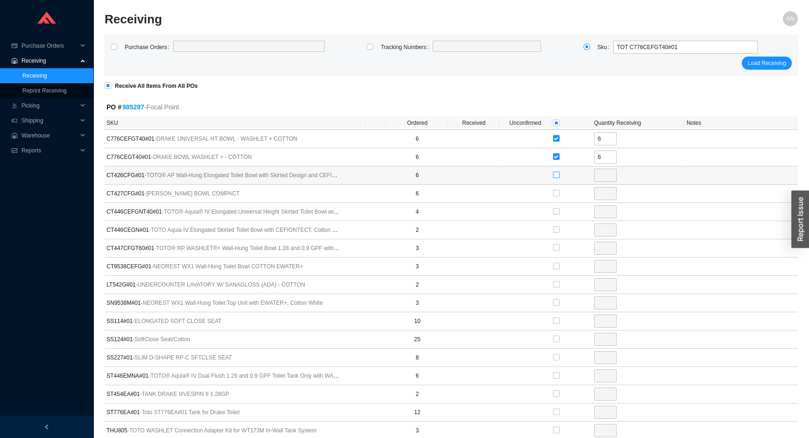
type input "6"
click at [557, 176] on input "checkbox" at bounding box center [556, 174] width 7 height 7
checkbox input "false"
click at [556, 194] on input "checkbox" at bounding box center [556, 193] width 7 height 7
checkbox input "true"
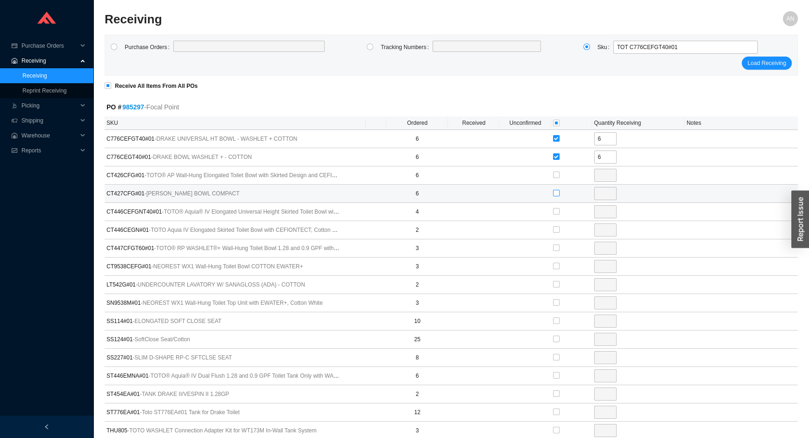
type input "6"
click at [557, 212] on input "checkbox" at bounding box center [556, 211] width 7 height 7
checkbox input "true"
type input "4"
click at [555, 230] on input "checkbox" at bounding box center [556, 229] width 7 height 7
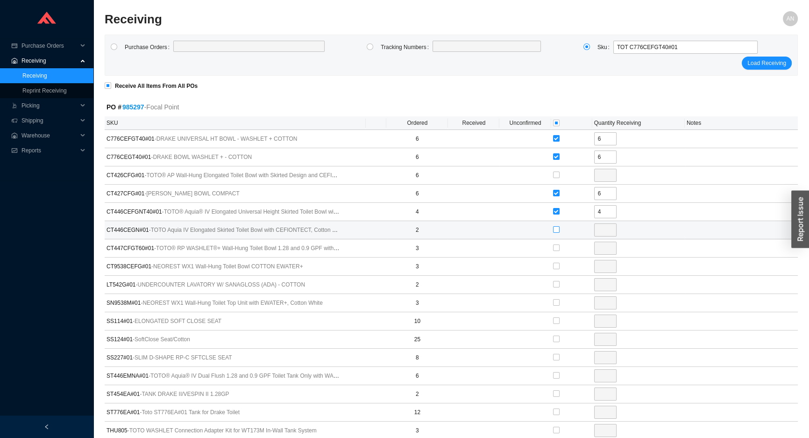
checkbox input "true"
type input "2"
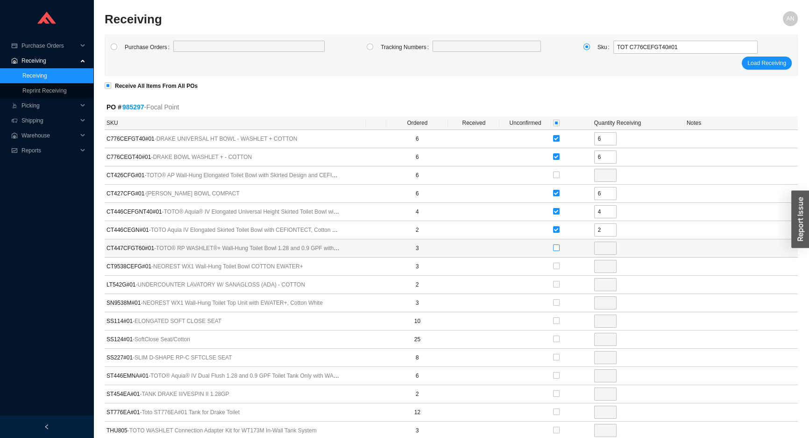
click at [555, 247] on input "checkbox" at bounding box center [556, 247] width 7 height 7
checkbox input "true"
type input "3"
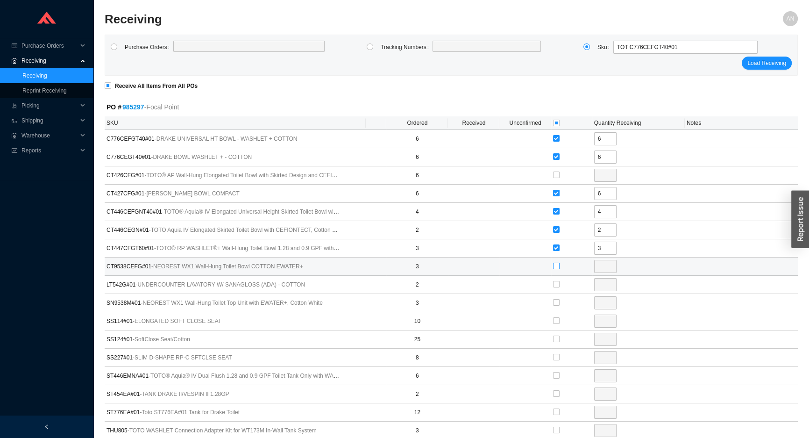
click at [557, 266] on input "checkbox" at bounding box center [556, 266] width 7 height 7
checkbox input "true"
type input "3"
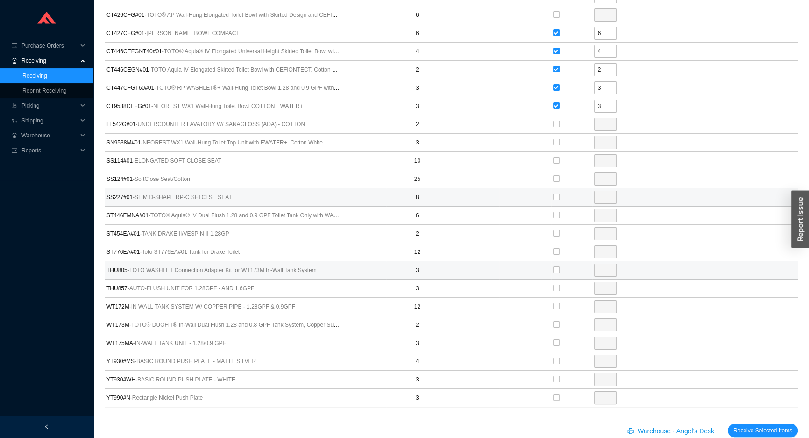
scroll to position [178, 0]
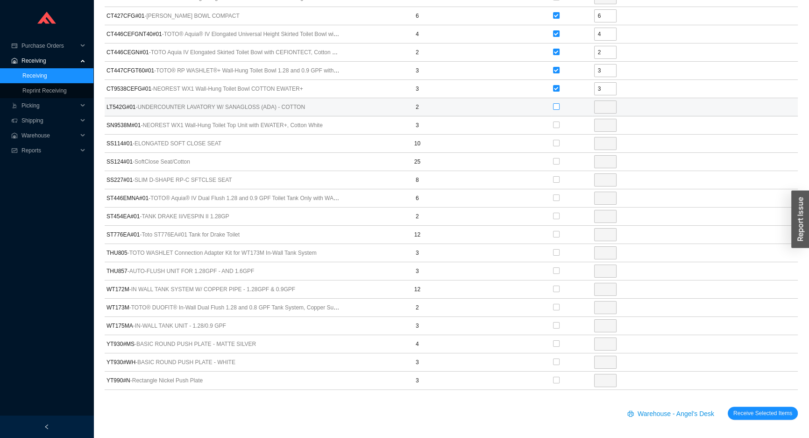
click at [554, 106] on input "checkbox" at bounding box center [556, 106] width 7 height 7
checkbox input "true"
type input "2"
click at [555, 123] on input "checkbox" at bounding box center [556, 124] width 7 height 7
checkbox input "true"
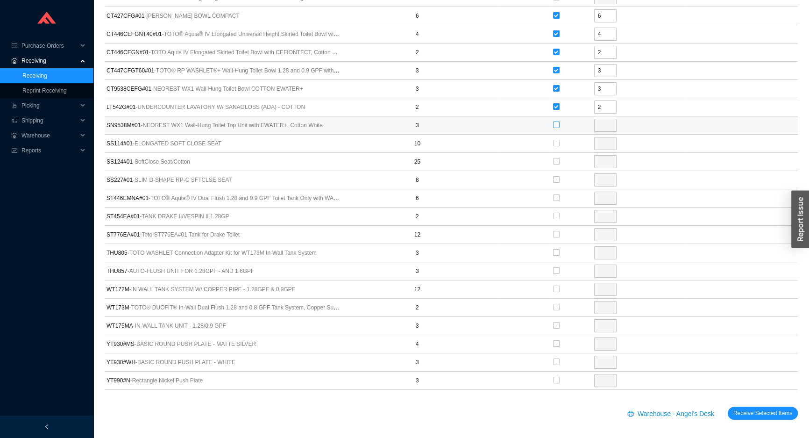
type input "3"
click at [556, 143] on input "checkbox" at bounding box center [556, 143] width 7 height 7
checkbox input "true"
type input "10"
click at [555, 161] on input "checkbox" at bounding box center [556, 161] width 7 height 7
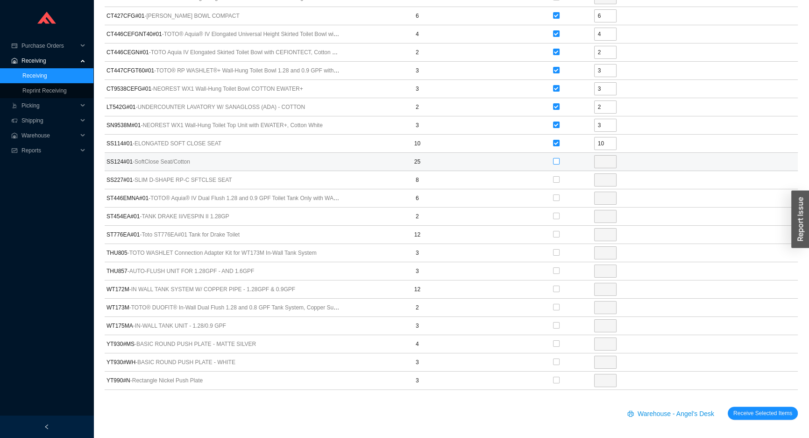
checkbox input "true"
type input "25"
click at [555, 179] on input "checkbox" at bounding box center [556, 179] width 7 height 7
checkbox input "true"
type input "8"
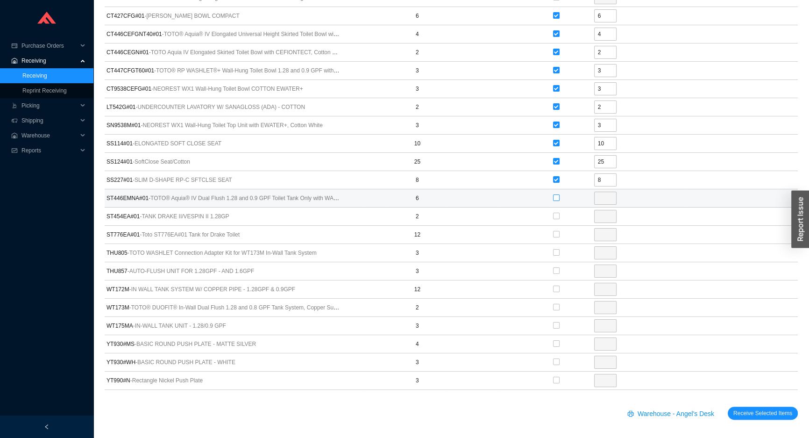
click at [556, 196] on input "checkbox" at bounding box center [556, 197] width 7 height 7
checkbox input "true"
type input "6"
click at [556, 213] on input "checkbox" at bounding box center [556, 216] width 7 height 7
checkbox input "true"
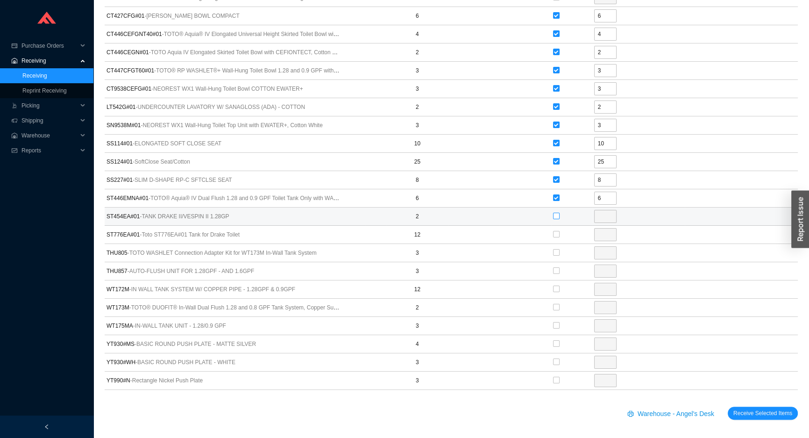
type input "2"
click at [555, 229] on label at bounding box center [556, 233] width 7 height 9
click at [555, 231] on input "checkbox" at bounding box center [556, 234] width 7 height 7
checkbox input "true"
type input "12"
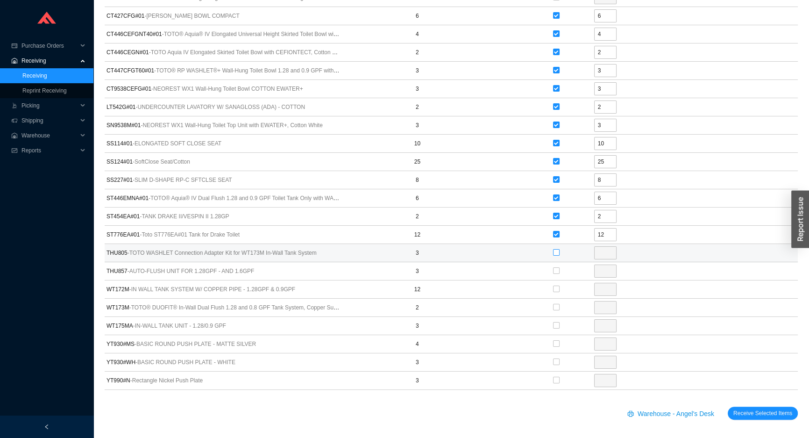
click at [555, 253] on input "checkbox" at bounding box center [556, 252] width 7 height 7
checkbox input "true"
type input "3"
click at [556, 267] on input "checkbox" at bounding box center [556, 270] width 7 height 7
checkbox input "true"
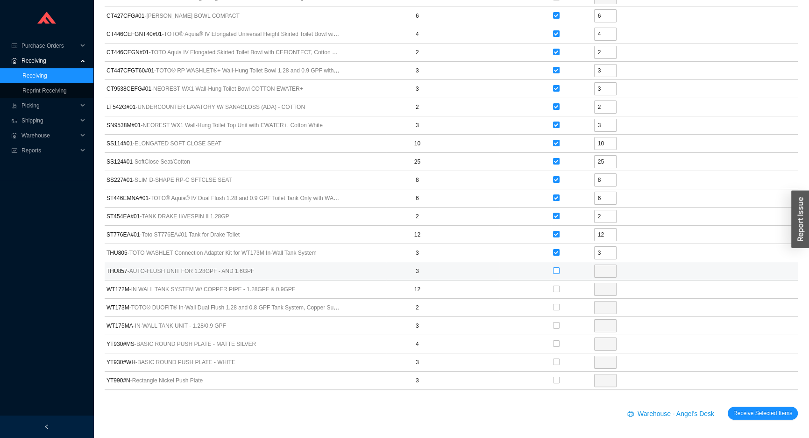
type input "3"
click at [556, 285] on input "checkbox" at bounding box center [556, 288] width 7 height 7
checkbox input "true"
type input "12"
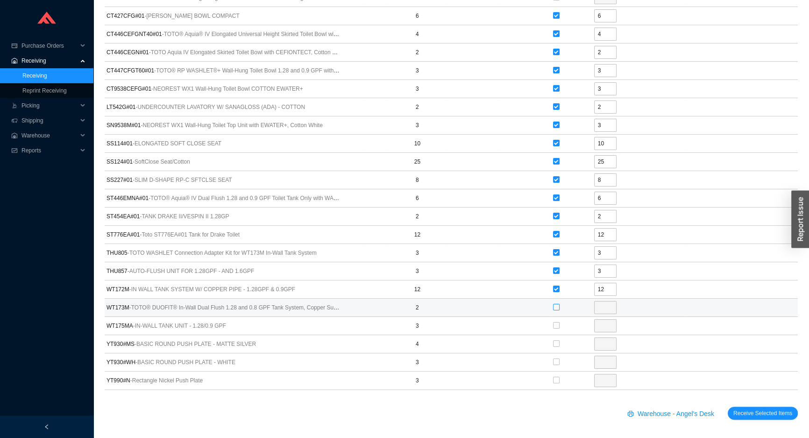
click at [554, 306] on input "checkbox" at bounding box center [556, 307] width 7 height 7
checkbox input "true"
type input "2"
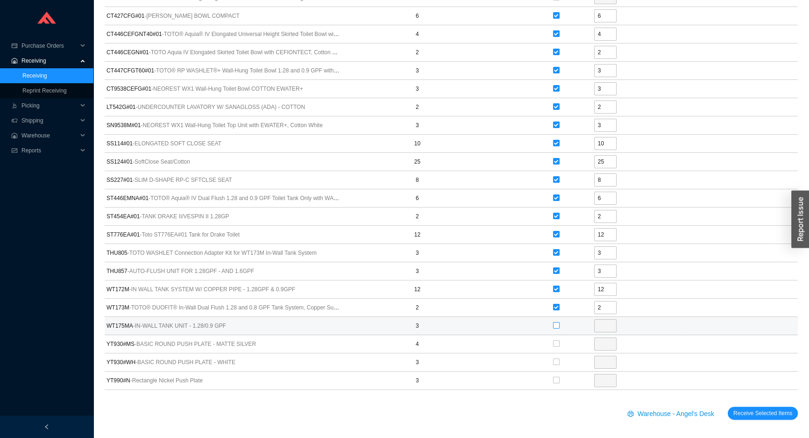
click at [556, 325] on input "checkbox" at bounding box center [556, 325] width 7 height 7
checkbox input "true"
type input "3"
click at [556, 341] on input "checkbox" at bounding box center [556, 343] width 7 height 7
checkbox input "true"
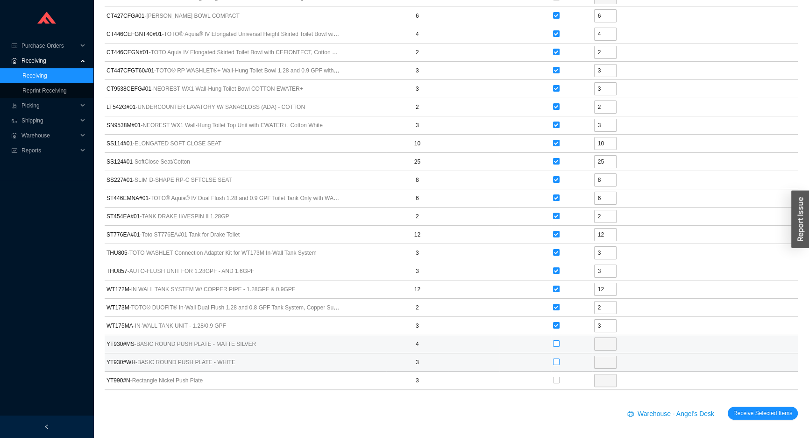
type input "4"
click at [554, 362] on input "checkbox" at bounding box center [556, 361] width 7 height 7
checkbox input "true"
type input "3"
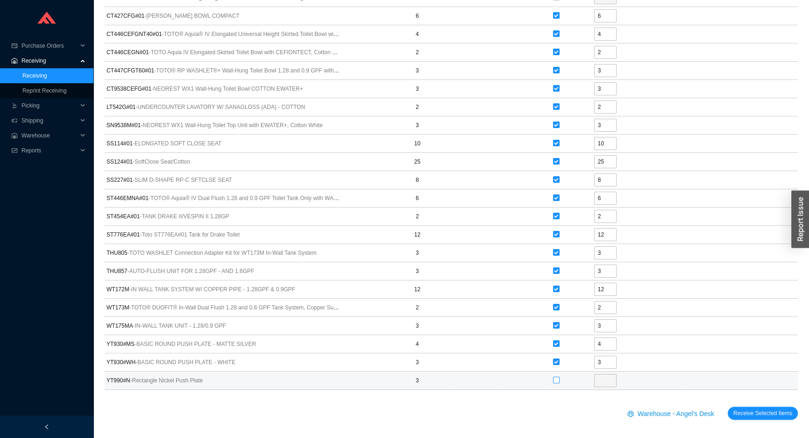
click at [556, 377] on input "checkbox" at bounding box center [556, 380] width 7 height 7
checkbox input "true"
type input "3"
click at [748, 408] on span "Receive Selected Items" at bounding box center [762, 412] width 59 height 9
radio input "true"
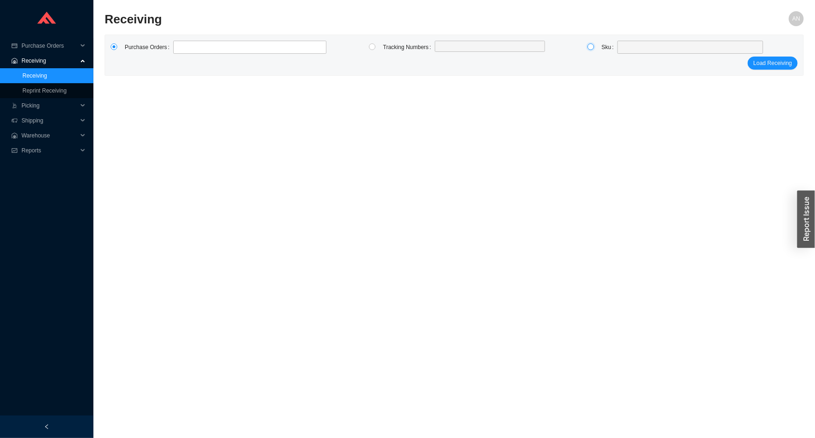
click at [591, 46] on input "radio" at bounding box center [591, 46] width 7 height 7
radio input "true"
click at [639, 47] on span at bounding box center [690, 47] width 138 height 12
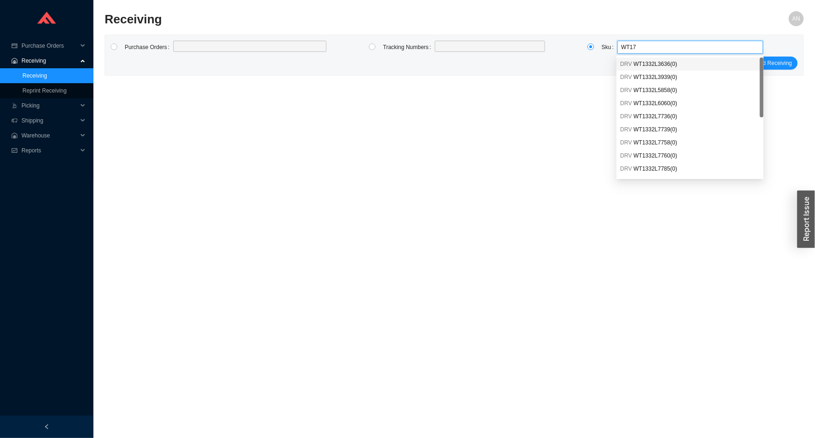
type input "WT172"
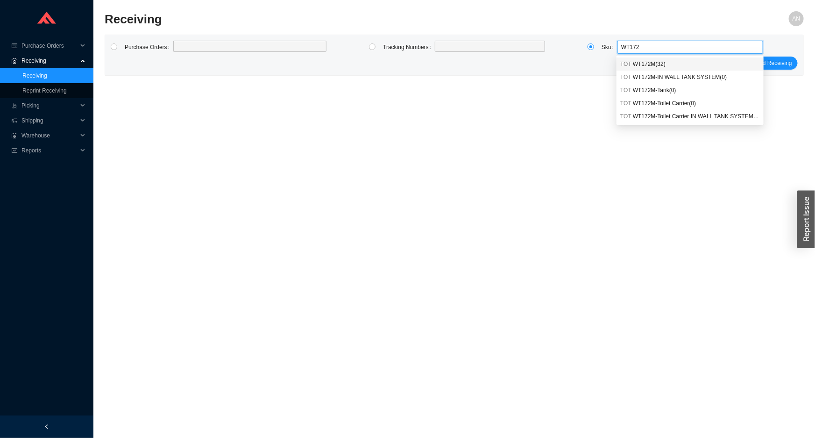
click at [653, 64] on span "WT172M ( 32 )" at bounding box center [649, 64] width 33 height 7
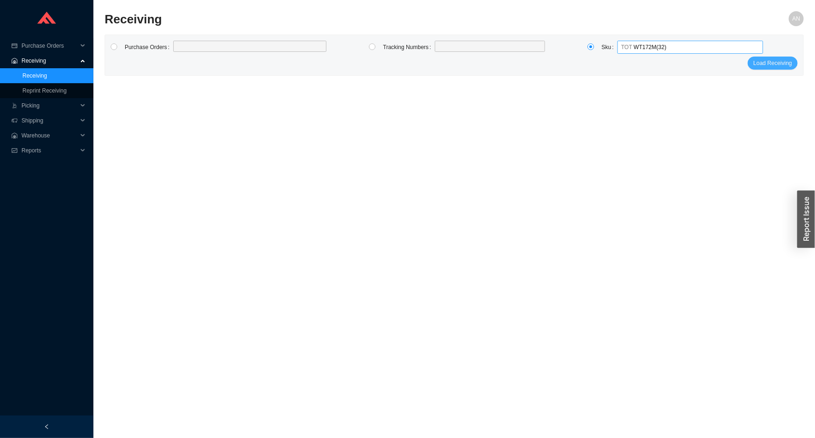
click at [763, 62] on span "Load Receiving" at bounding box center [773, 62] width 39 height 9
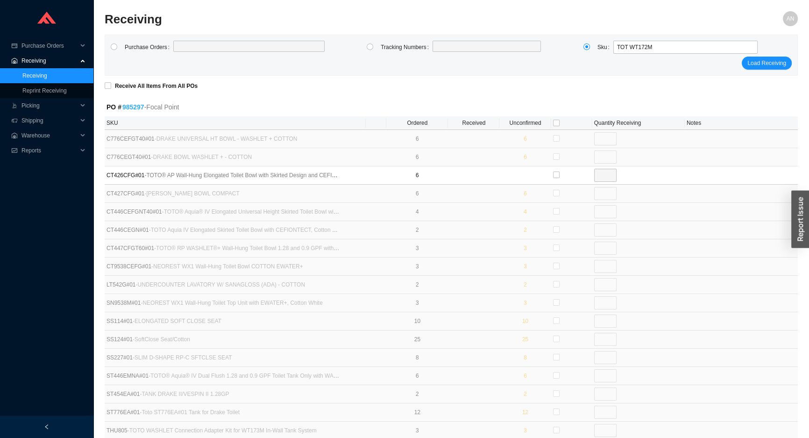
click at [137, 109] on link "985297" at bounding box center [133, 106] width 22 height 7
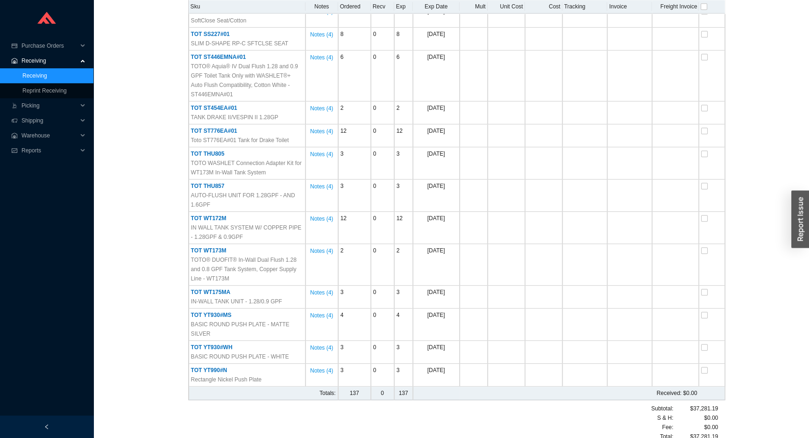
scroll to position [603, 0]
click at [42, 134] on span "Warehouse" at bounding box center [49, 135] width 56 height 15
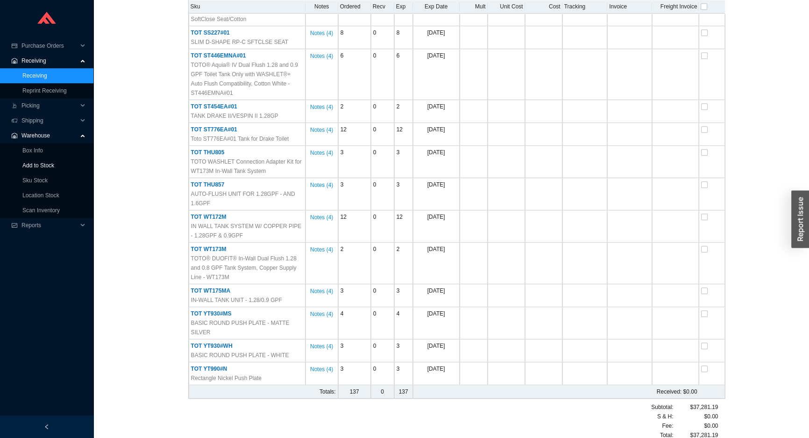
click at [44, 163] on link "Add to Stock" at bounding box center [38, 165] width 32 height 7
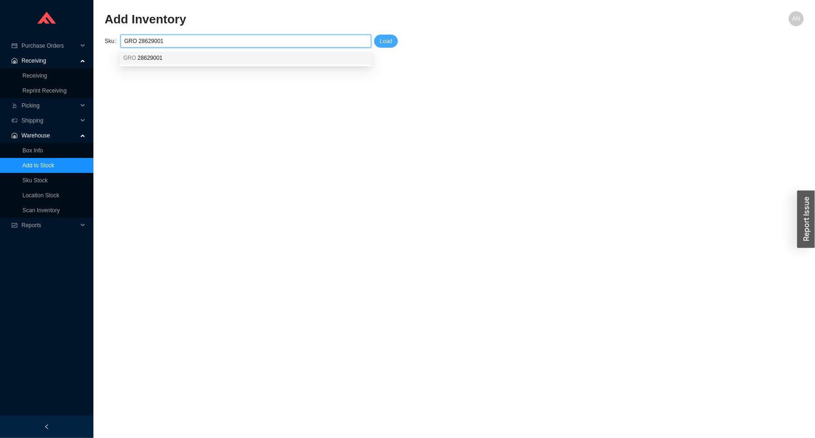
type input "GRO 28629001"
click at [384, 45] on span "Load" at bounding box center [386, 40] width 13 height 9
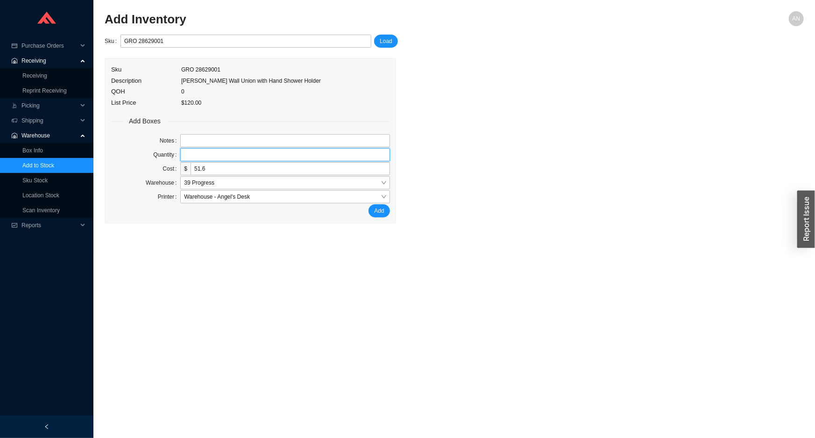
click at [260, 155] on input "tel" at bounding box center [284, 154] width 209 height 13
type input "1"
click at [369, 204] on button "Add" at bounding box center [379, 210] width 21 height 13
click at [35, 75] on link "Receiving" at bounding box center [34, 75] width 25 height 7
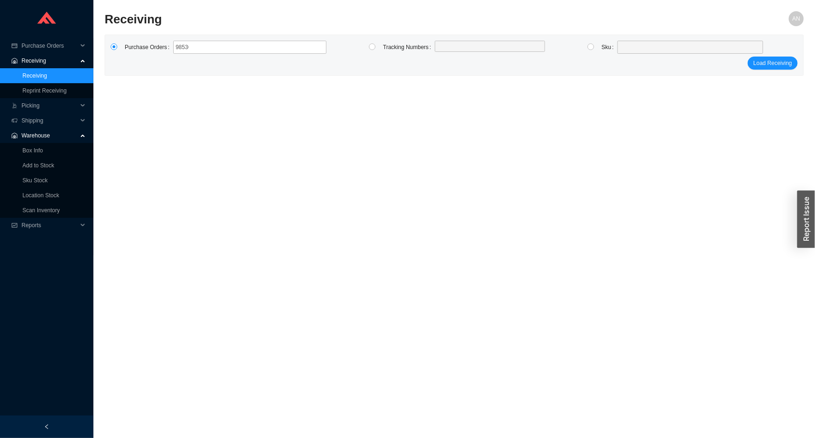
type input "985369"
click button "Load Receiving" at bounding box center [773, 63] width 50 height 13
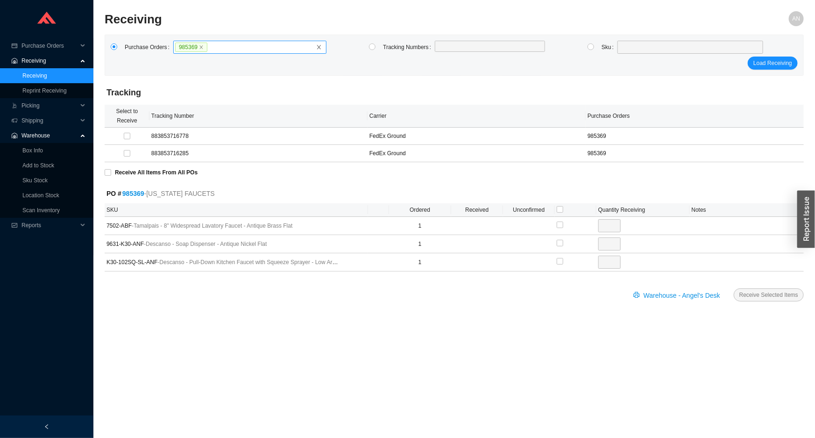
click at [199, 48] on icon "close" at bounding box center [201, 47] width 5 height 5
click at [208, 48] on input "985369" at bounding box center [211, 47] width 7 height 10
type input "985365"
type input "3"
click at [219, 42] on label at bounding box center [249, 47] width 153 height 13
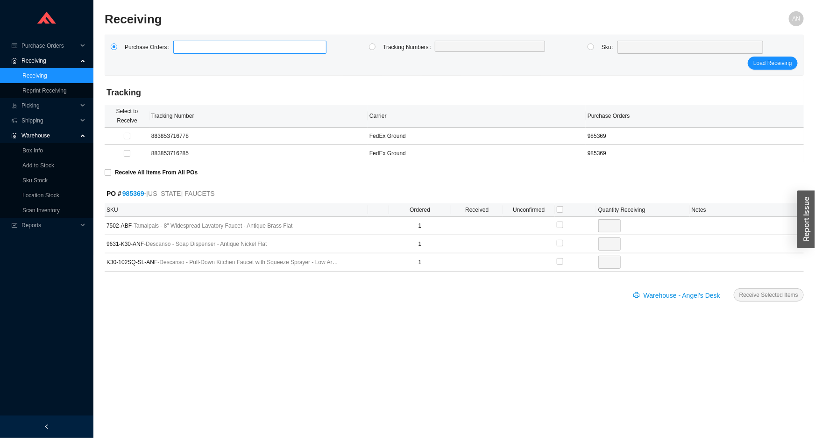
click at [181, 42] on input at bounding box center [178, 47] width 7 height 10
type input "985639"
click button "Load Receiving" at bounding box center [773, 63] width 50 height 13
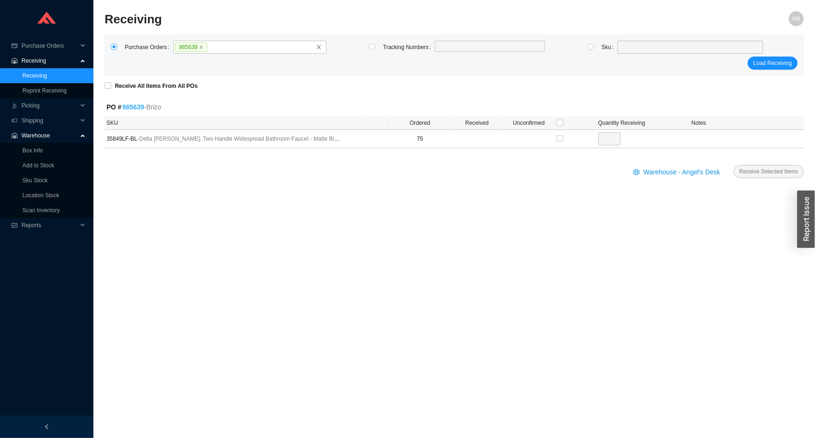
click at [128, 100] on form "Receive All Items From All POs PO # 985639 - Brizo SKU Ordered Received Unconfi…" at bounding box center [454, 135] width 699 height 108
click at [131, 107] on link "985639" at bounding box center [133, 106] width 22 height 7
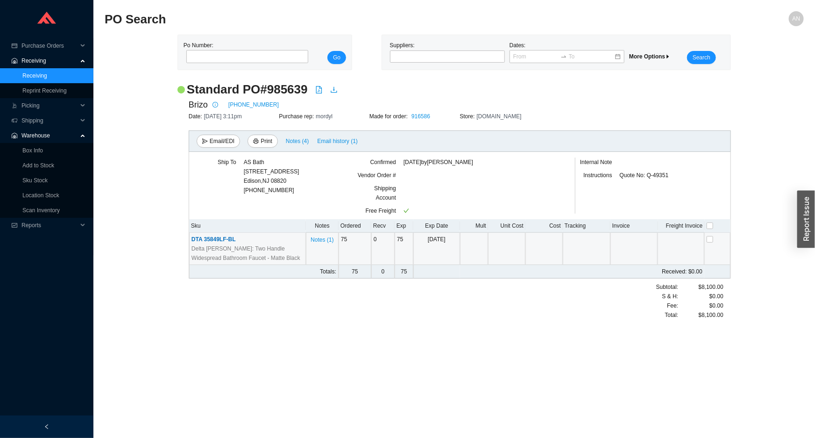
click at [210, 237] on span "DTA 35849LF-BL" at bounding box center [214, 239] width 44 height 7
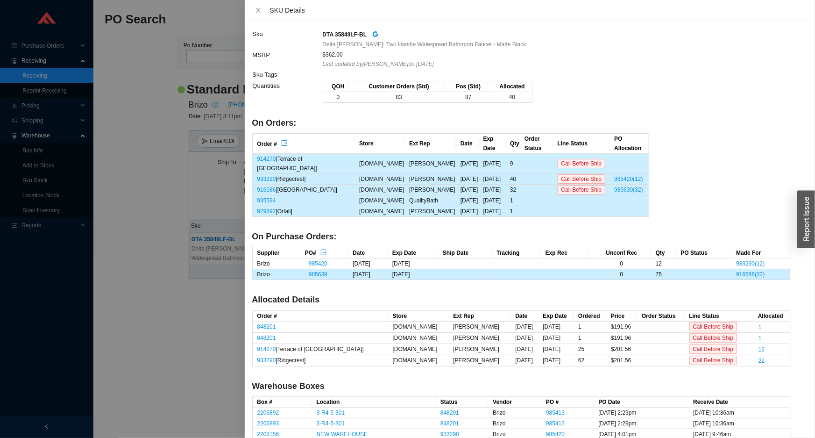
click at [37, 75] on div at bounding box center [407, 219] width 815 height 438
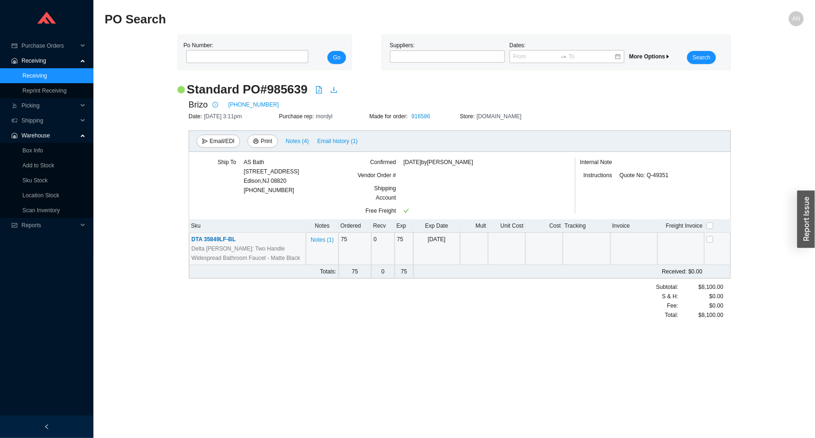
click at [37, 75] on link "Receiving" at bounding box center [34, 75] width 25 height 7
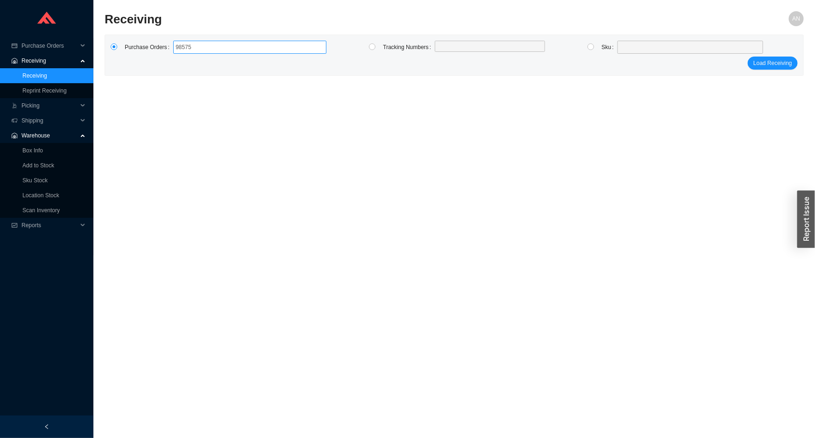
type input "985759"
click button "Load Receiving" at bounding box center [773, 63] width 50 height 13
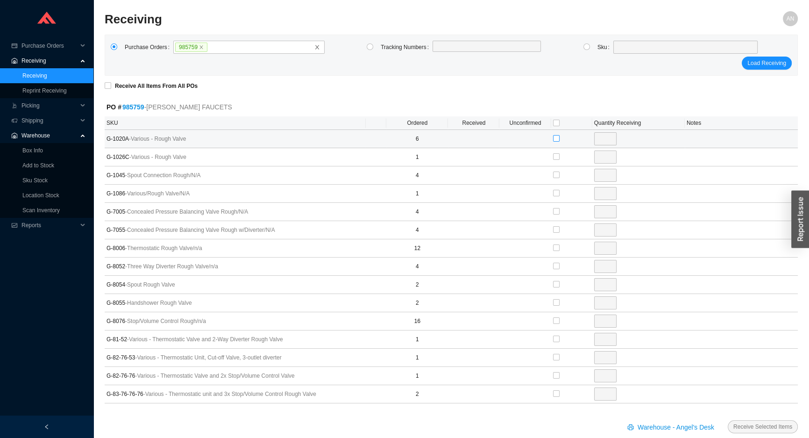
click at [554, 138] on input "checkbox" at bounding box center [556, 138] width 7 height 7
checkbox input "true"
type input "6"
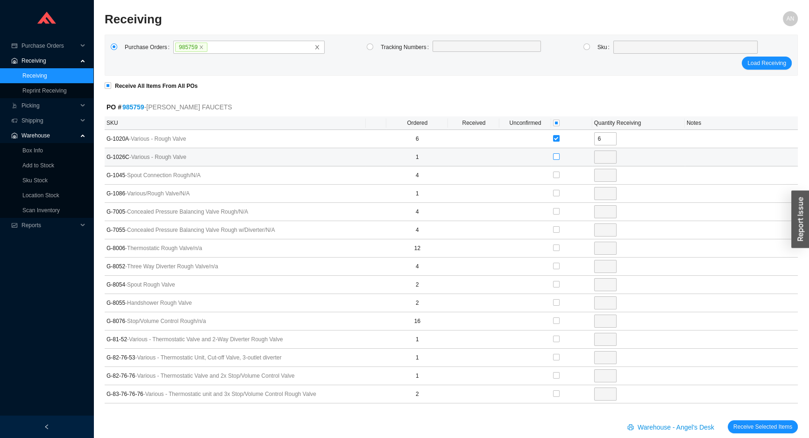
click at [555, 160] on label at bounding box center [556, 156] width 7 height 9
click at [555, 160] on input "checkbox" at bounding box center [556, 156] width 7 height 7
checkbox input "true"
type input "1"
click at [555, 170] on label at bounding box center [556, 174] width 7 height 9
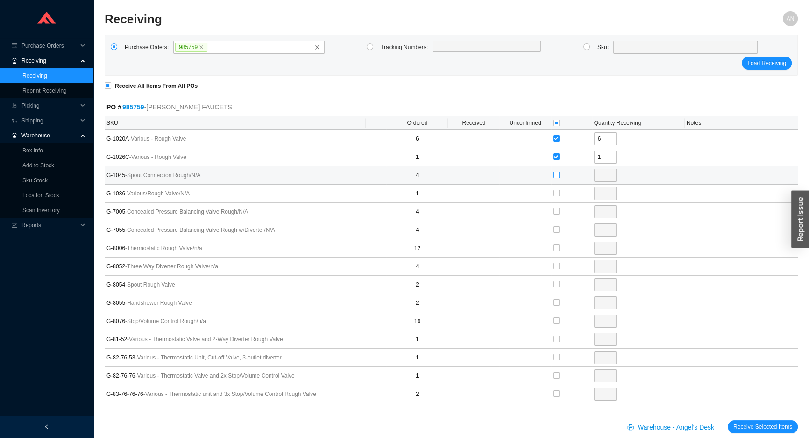
click at [555, 171] on input "checkbox" at bounding box center [556, 174] width 7 height 7
checkbox input "true"
type input "4"
click at [556, 191] on input "checkbox" at bounding box center [556, 193] width 7 height 7
checkbox input "true"
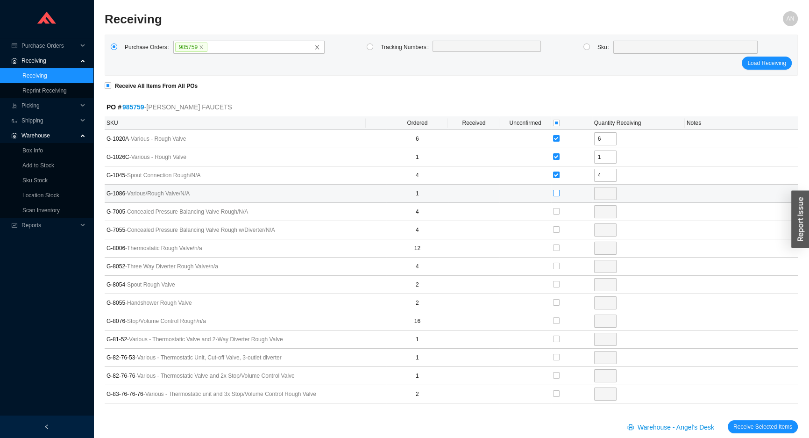
type input "1"
click at [556, 210] on input "checkbox" at bounding box center [556, 211] width 7 height 7
checkbox input "true"
type input "4"
click at [556, 228] on input "checkbox" at bounding box center [556, 229] width 7 height 7
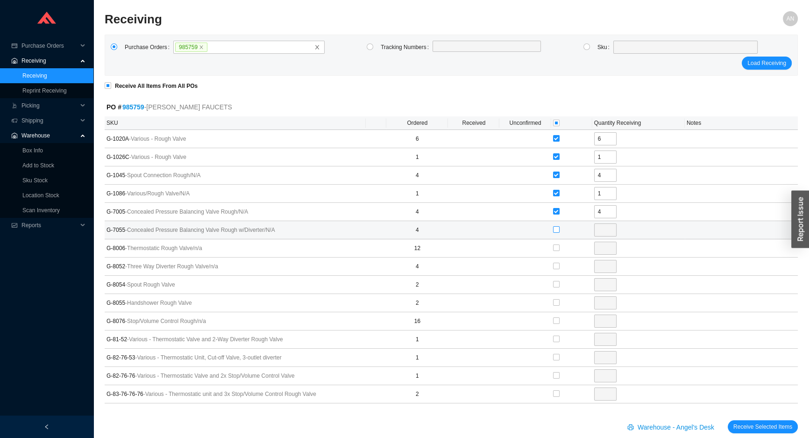
checkbox input "true"
type input "4"
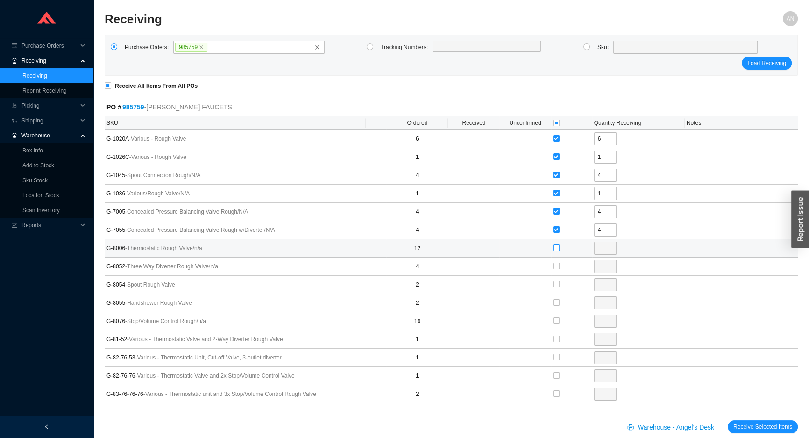
click at [555, 247] on input "checkbox" at bounding box center [556, 247] width 7 height 7
checkbox input "true"
type input "12"
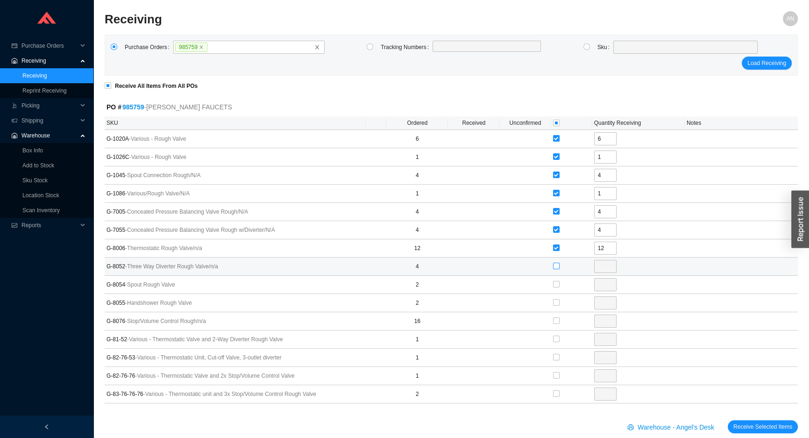
click at [556, 265] on input "checkbox" at bounding box center [556, 266] width 7 height 7
checkbox input "true"
type input "4"
click at [556, 283] on input "checkbox" at bounding box center [556, 284] width 7 height 7
checkbox input "true"
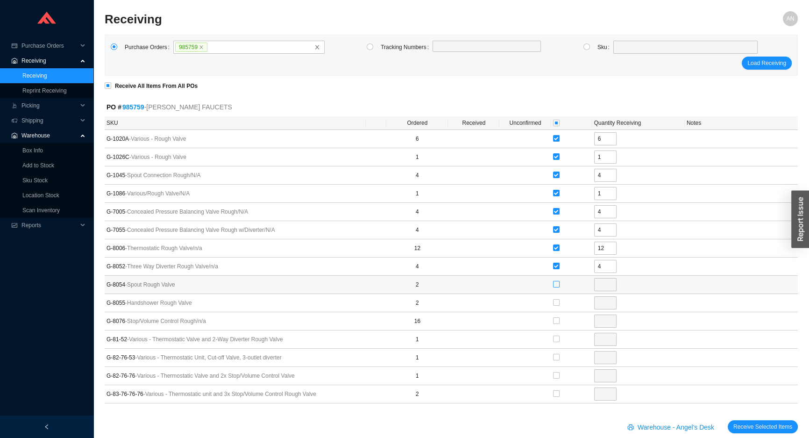
type input "2"
click at [556, 303] on input "checkbox" at bounding box center [556, 302] width 7 height 7
checkbox input "true"
type input "2"
click at [555, 320] on input "checkbox" at bounding box center [556, 320] width 7 height 7
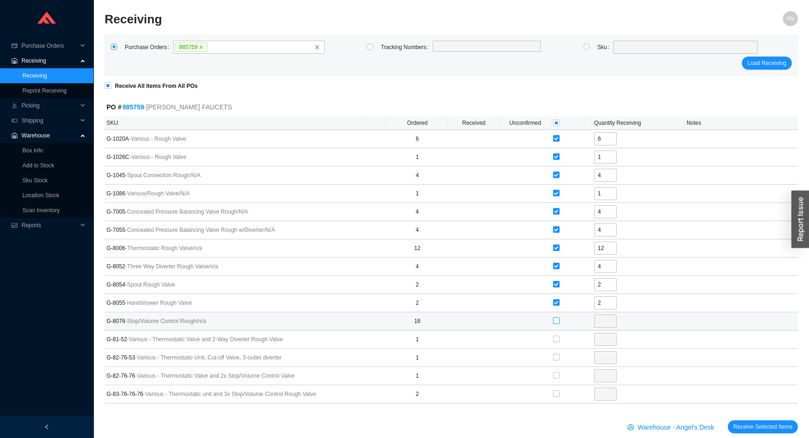
checkbox input "true"
type input "16"
click at [555, 338] on input "checkbox" at bounding box center [556, 338] width 7 height 7
checkbox input "true"
type input "1"
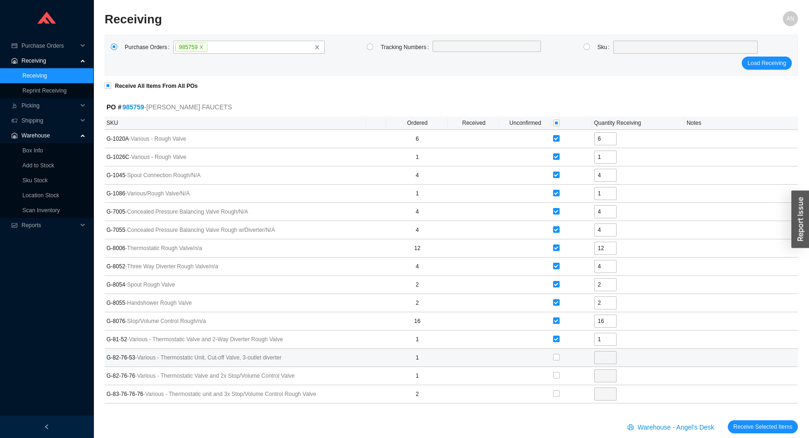
click at [551, 360] on td at bounding box center [571, 357] width 41 height 18
drag, startPoint x: 556, startPoint y: 357, endPoint x: 556, endPoint y: 364, distance: 7.0
click at [556, 358] on input "checkbox" at bounding box center [556, 357] width 7 height 7
checkbox input "true"
type input "1"
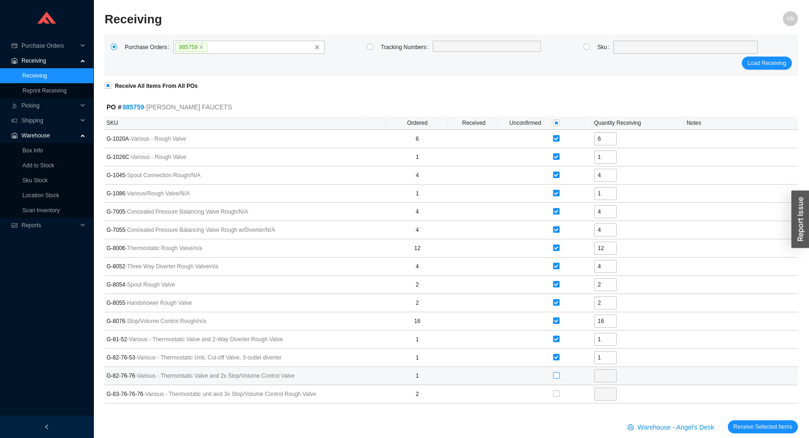
click at [556, 373] on input "checkbox" at bounding box center [556, 375] width 7 height 7
checkbox input "true"
type input "1"
click at [557, 390] on input "checkbox" at bounding box center [556, 393] width 7 height 7
checkbox input "true"
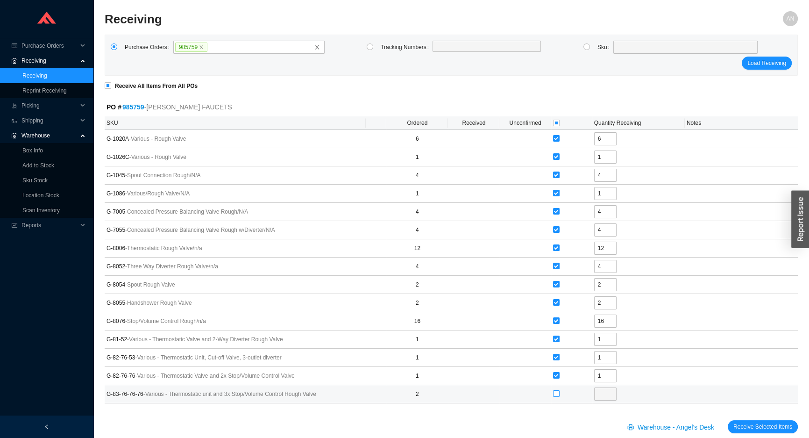
checkbox input "true"
type input "2"
click at [750, 425] on span "Receive Selected Items" at bounding box center [762, 426] width 59 height 9
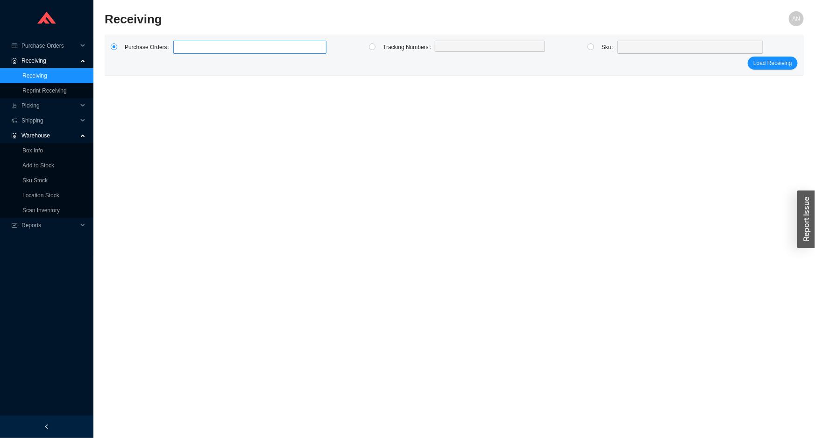
click at [180, 46] on label at bounding box center [249, 47] width 153 height 13
click at [180, 46] on input at bounding box center [178, 47] width 7 height 10
type input "976967"
click button "Load Receiving" at bounding box center [773, 63] width 50 height 13
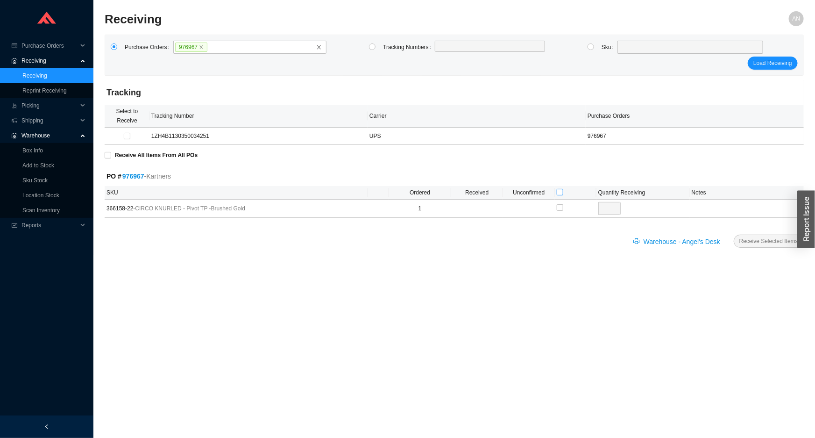
click at [560, 192] on input "checkbox" at bounding box center [560, 192] width 7 height 7
checkbox input "true"
type input "1"
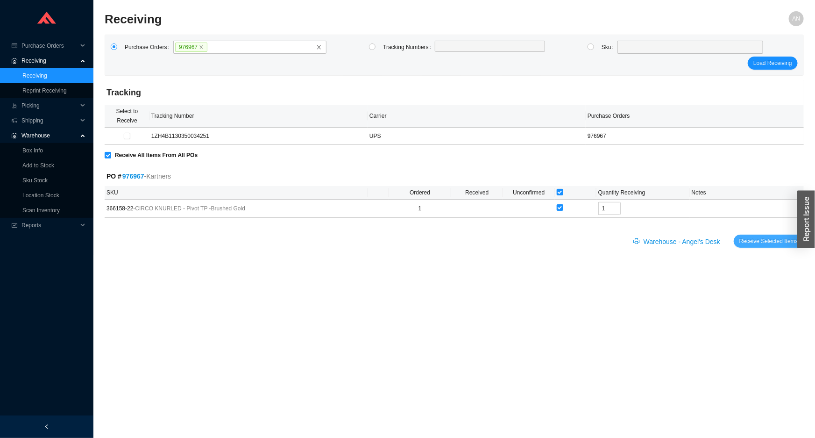
click at [734, 235] on button "Receive Selected Items" at bounding box center [769, 241] width 70 height 13
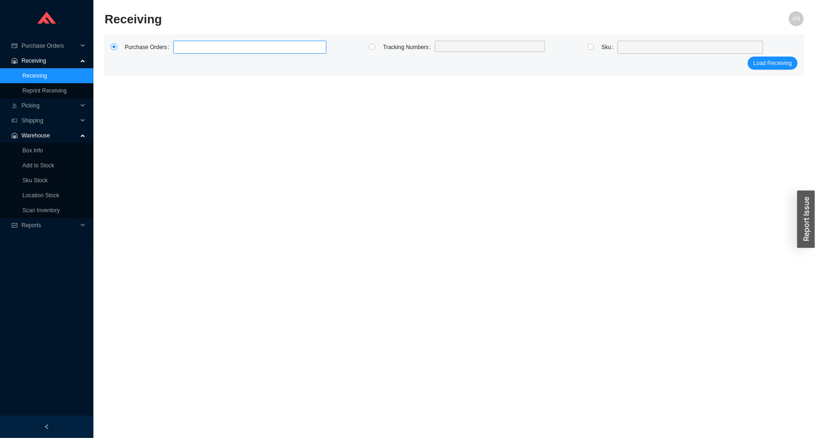
click at [200, 49] on label at bounding box center [249, 47] width 153 height 13
click at [181, 49] on input at bounding box center [178, 47] width 7 height 10
type input "986093"
click button "Load Receiving" at bounding box center [773, 63] width 50 height 13
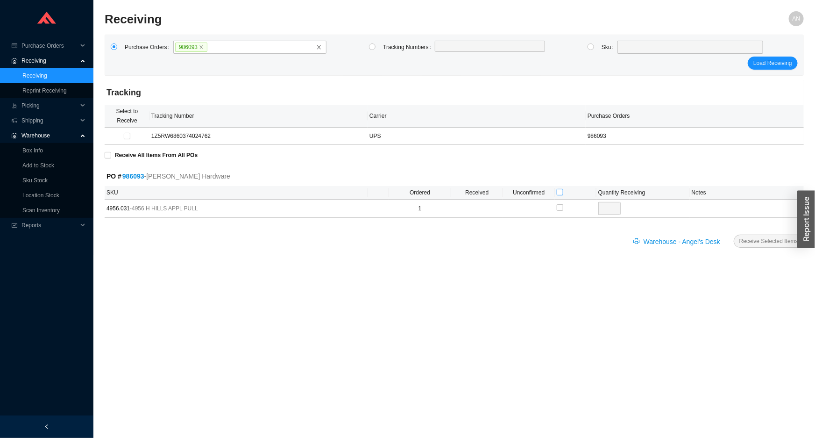
click at [558, 192] on th at bounding box center [576, 193] width 42 height 14
click at [563, 192] on th at bounding box center [576, 193] width 42 height 14
click at [557, 190] on input "checkbox" at bounding box center [560, 192] width 7 height 7
checkbox input "true"
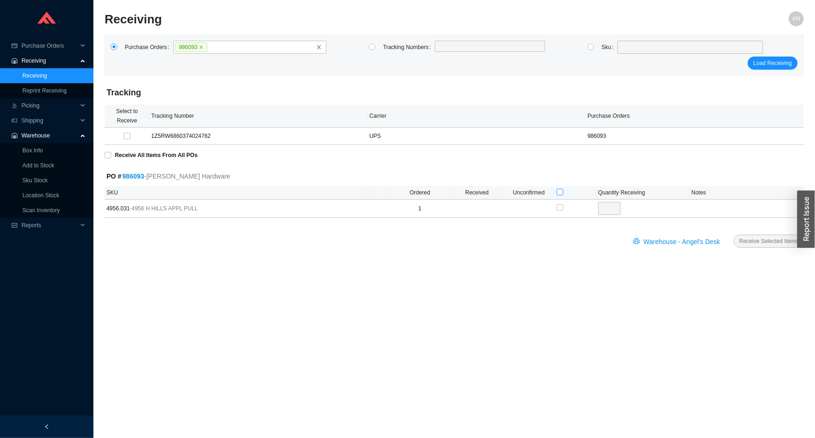
checkbox input "true"
type input "1"
click at [753, 241] on span "Receive Selected Items" at bounding box center [768, 240] width 59 height 9
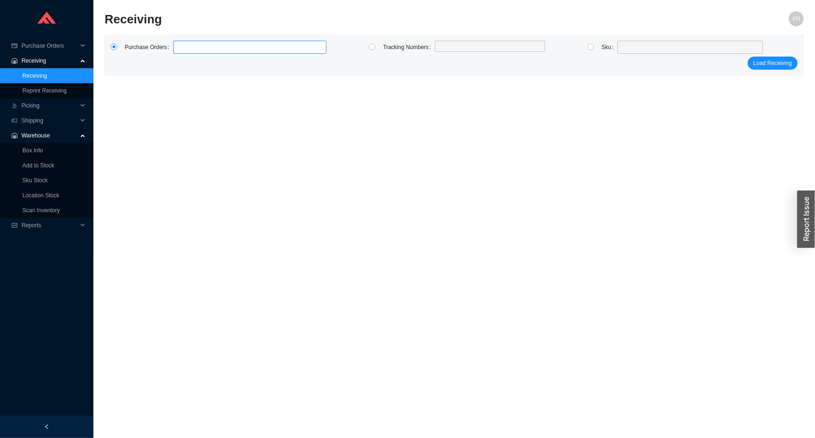
click at [197, 47] on label at bounding box center [249, 47] width 153 height 13
click at [181, 47] on input at bounding box center [178, 47] width 7 height 10
type input "984905"
click button "Load Receiving" at bounding box center [773, 63] width 50 height 13
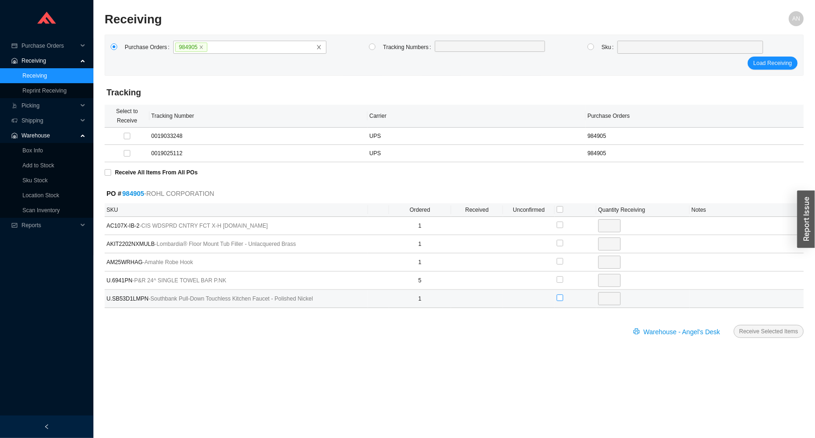
click at [557, 296] on input "checkbox" at bounding box center [560, 297] width 7 height 7
checkbox input "true"
type input "1"
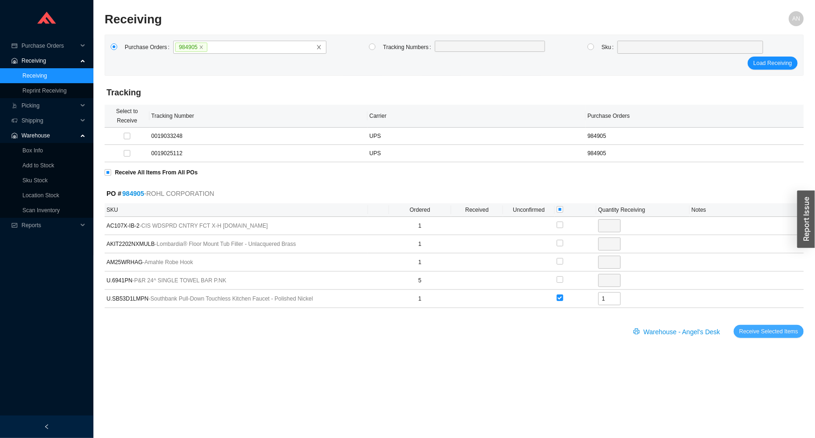
click at [771, 332] on span "Receive Selected Items" at bounding box center [768, 331] width 59 height 9
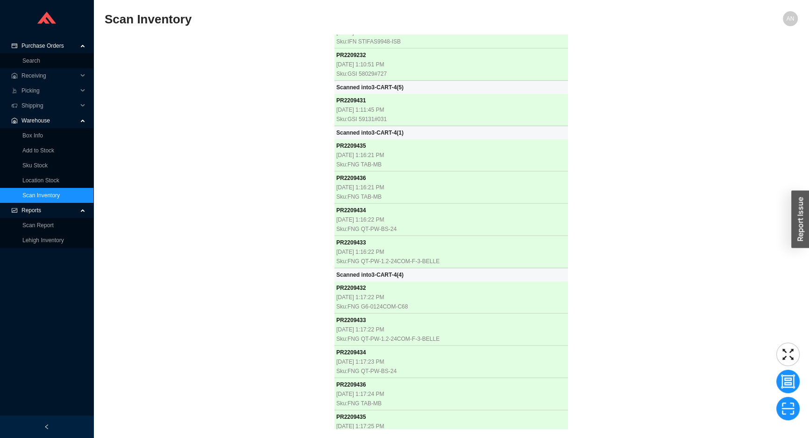
scroll to position [21120, 0]
click at [224, 202] on div "PR 2208332 [DATE] 12:41:47 PM Sku: HDR WOV.WHI PR 2208331 [DATE] 12:41:47 PM Sk…" at bounding box center [451, 232] width 693 height 394
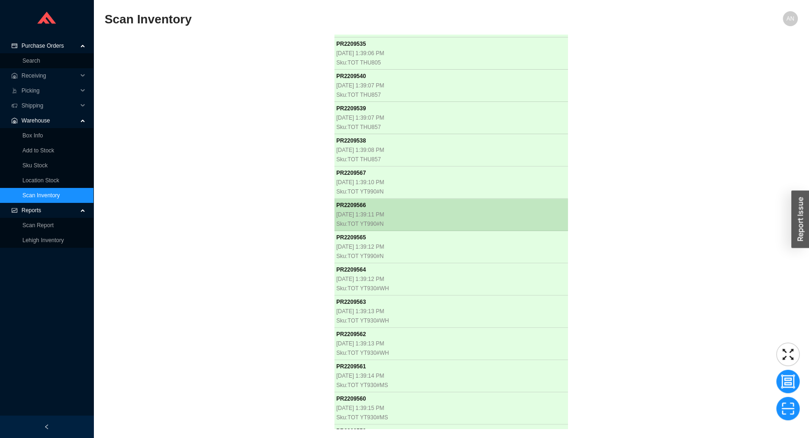
scroll to position [23818, 0]
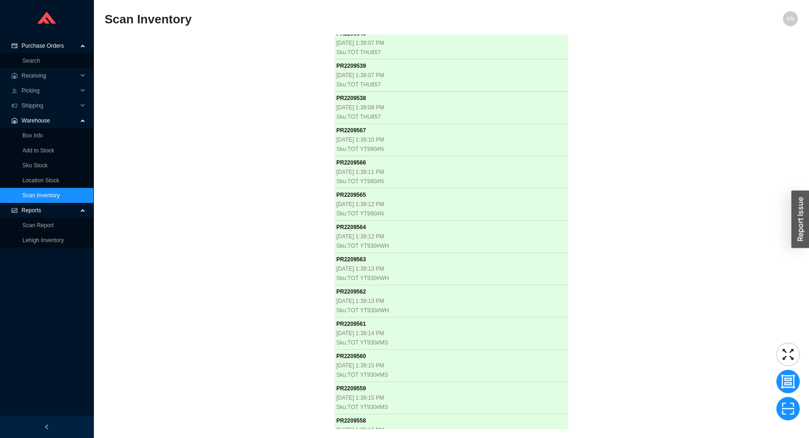
click at [174, 102] on div "PR 2208332 [DATE] 12:41:47 PM Sku: HDR WOV.WHI PR 2208331 [DATE] 12:41:47 PM Sk…" at bounding box center [451, 232] width 693 height 394
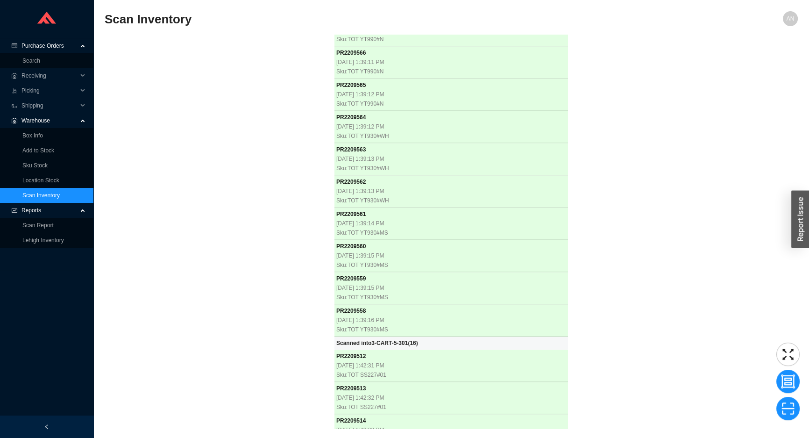
scroll to position [23927, 0]
click at [242, 79] on div "PR 2208332 [DATE] 12:41:47 PM Sku: HDR WOV.WHI PR 2208331 [DATE] 12:41:47 PM Sk…" at bounding box center [451, 232] width 693 height 394
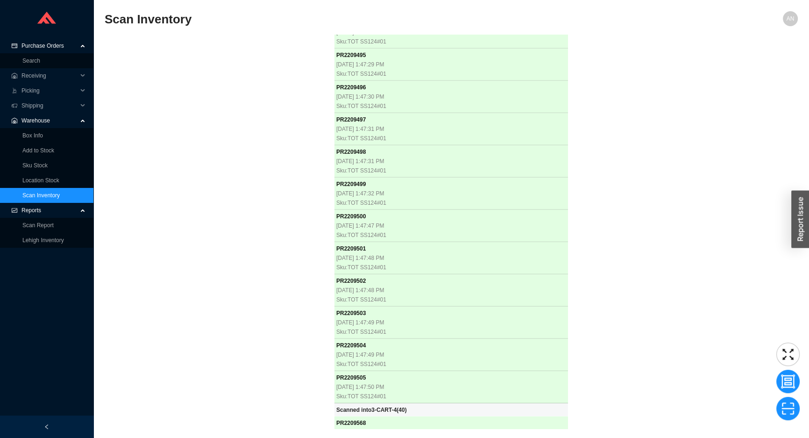
scroll to position [25273, 0]
click at [219, 236] on div "PR 2208332 [DATE] 12:41:47 PM Sku: HDR WOV.WHI PR 2208331 [DATE] 12:41:47 PM Sk…" at bounding box center [451, 232] width 693 height 394
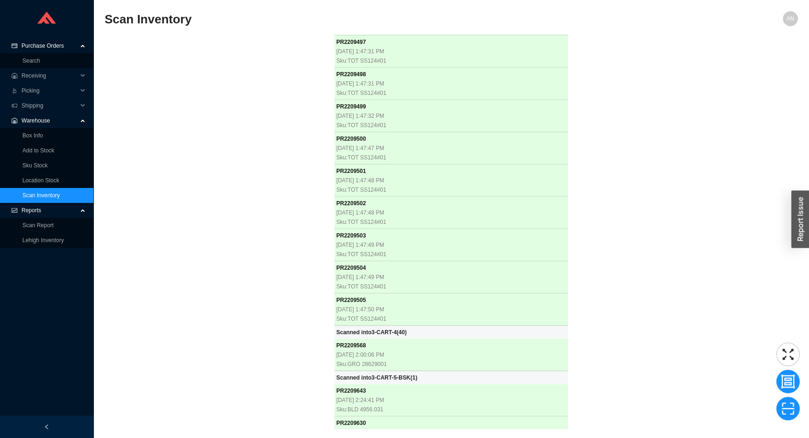
scroll to position [25350, 0]
click at [208, 241] on div "PR 2208332 [DATE] 12:41:47 PM Sku: HDR WOV.WHI PR 2208331 [DATE] 12:41:47 PM Sk…" at bounding box center [451, 232] width 693 height 394
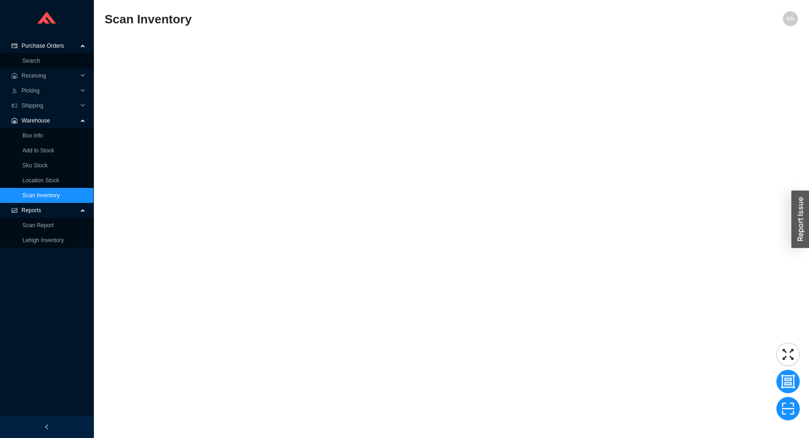
scroll to position [27333, 0]
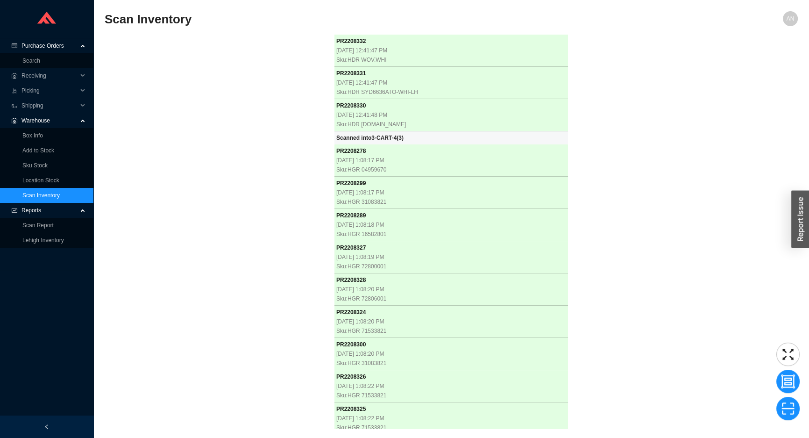
scroll to position [27333, 0]
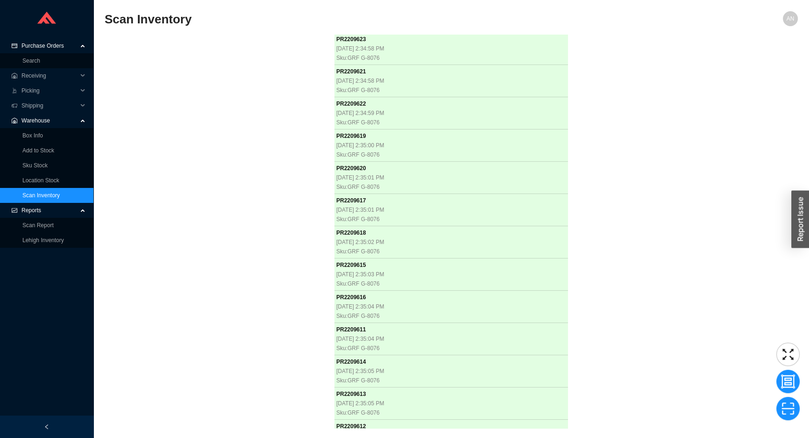
click at [157, 116] on div "PR 2208332 [DATE] 12:41:47 PM Sku: HDR WOV.WHI PR 2208331 [DATE] 12:41:47 PM Sk…" at bounding box center [451, 232] width 693 height 394
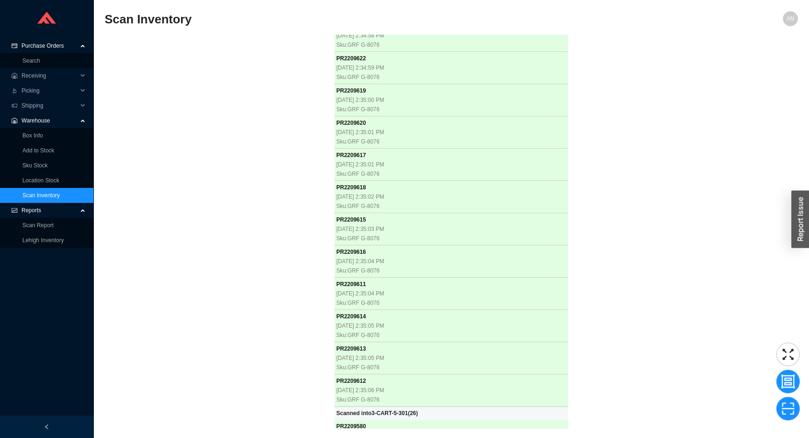
scroll to position [27379, 0]
